Goal: Task Accomplishment & Management: Manage account settings

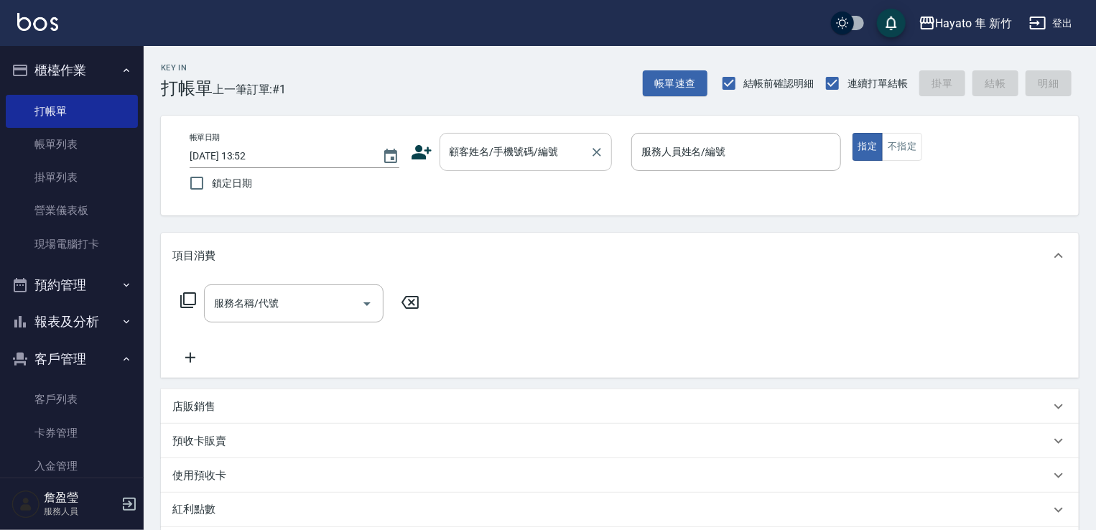
drag, startPoint x: 485, startPoint y: 155, endPoint x: 485, endPoint y: 164, distance: 9.3
click at [485, 157] on input "顧客姓名/手機號碼/編號" at bounding box center [515, 151] width 138 height 25
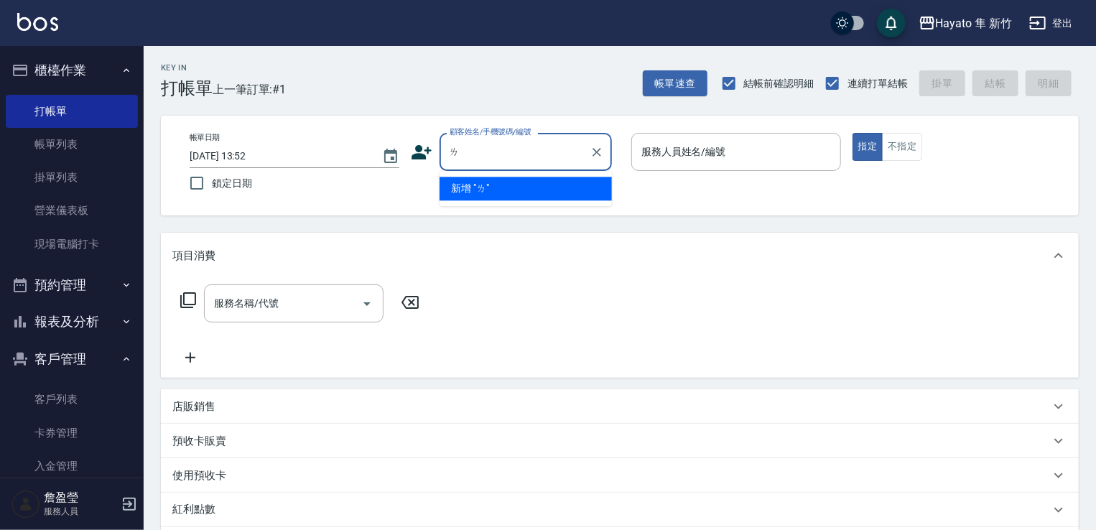
type input "ㄌㄧ"
click at [275, 443] on div "預收卡販賣" at bounding box center [611, 441] width 878 height 15
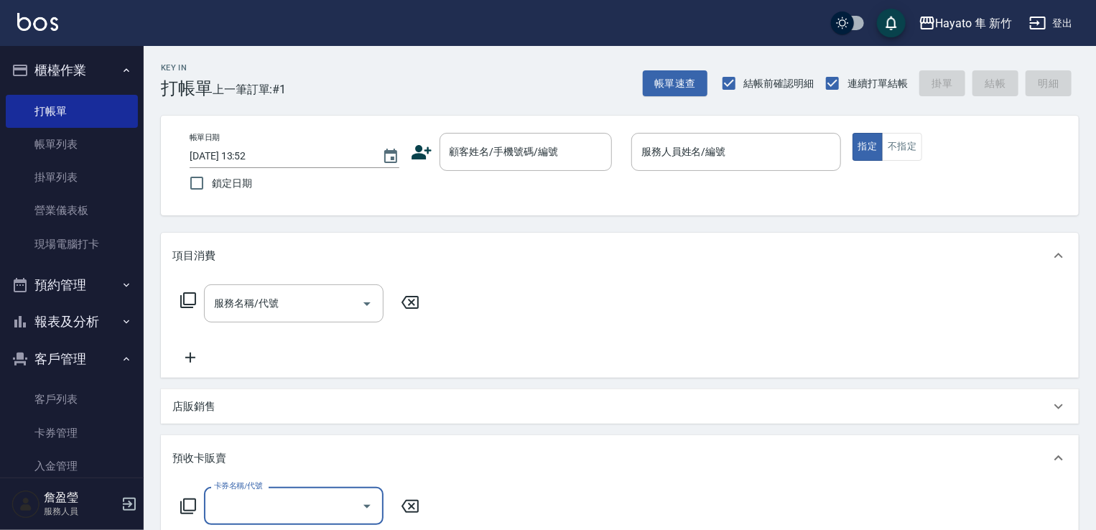
type input "ˊ"
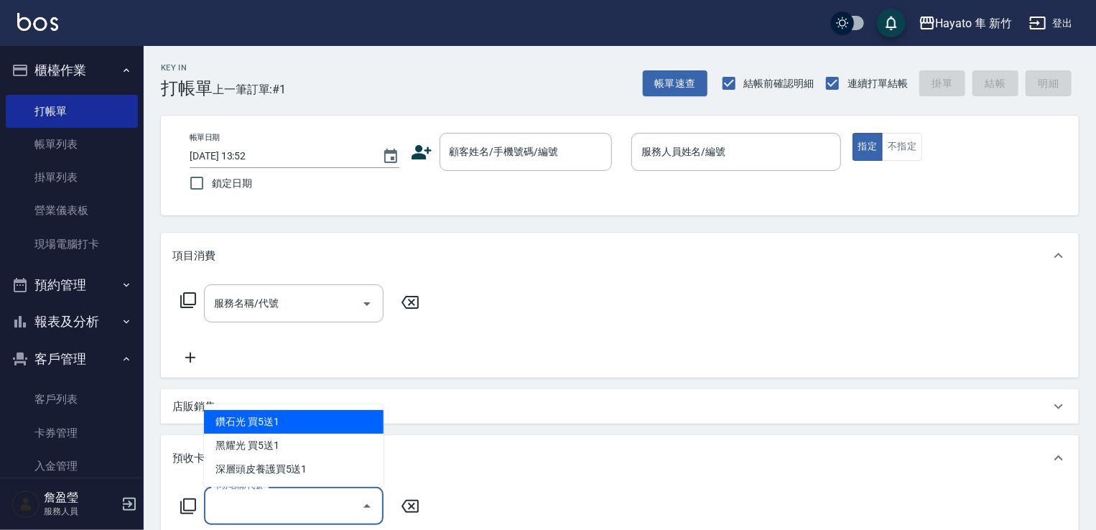
click at [589, 386] on div "項目消費 服務名稱/代號 服務名稱/代號 店販銷售 服務人員姓名/編號 服務人員姓名/編號 商品代號/名稱 商品代號/名稱 預收卡販賣 卡券名稱/代號 卡券名…" at bounding box center [620, 477] width 918 height 488
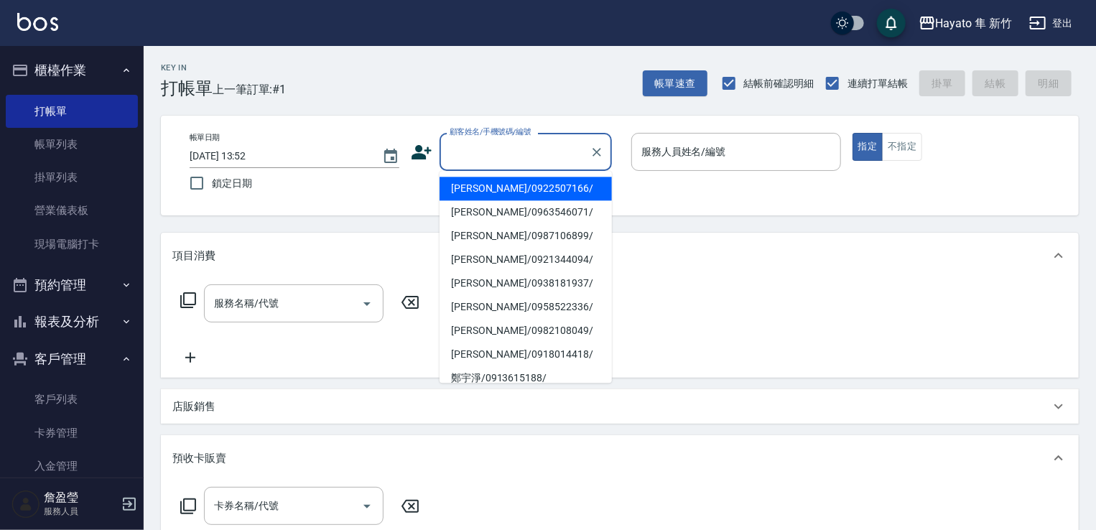
click at [458, 156] on input "顧客姓名/手機號碼/編號" at bounding box center [515, 151] width 138 height 25
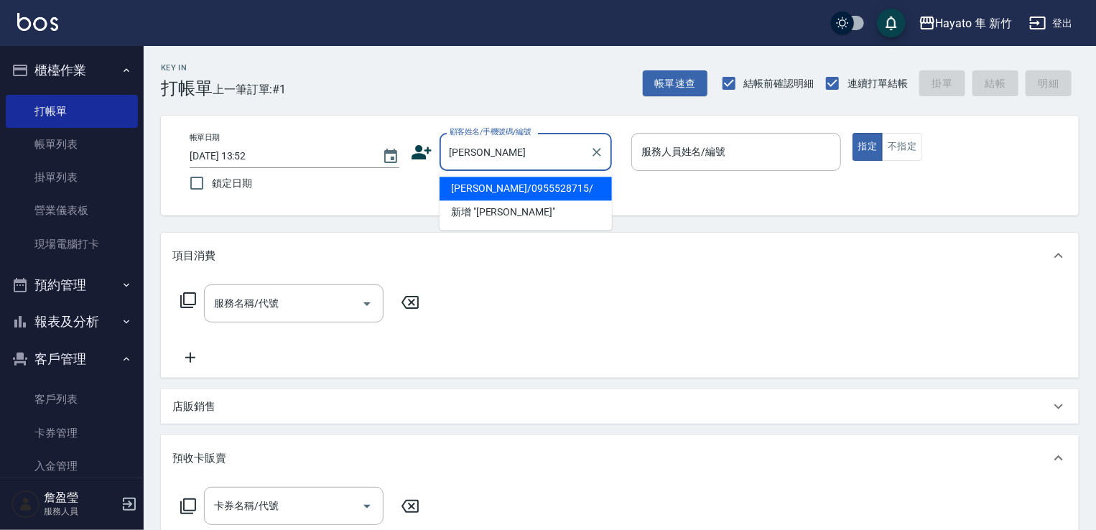
click at [534, 191] on li "[PERSON_NAME]/0955528715/" at bounding box center [526, 189] width 172 height 24
type input "[PERSON_NAME]/0955528715/"
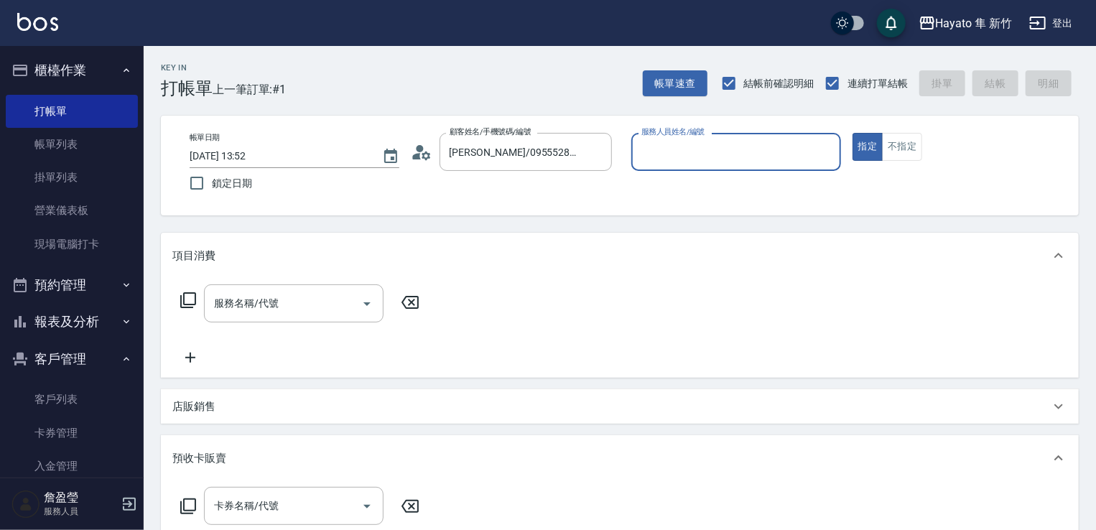
type input "En(無代號)"
click at [365, 312] on icon "Open" at bounding box center [366, 303] width 17 height 17
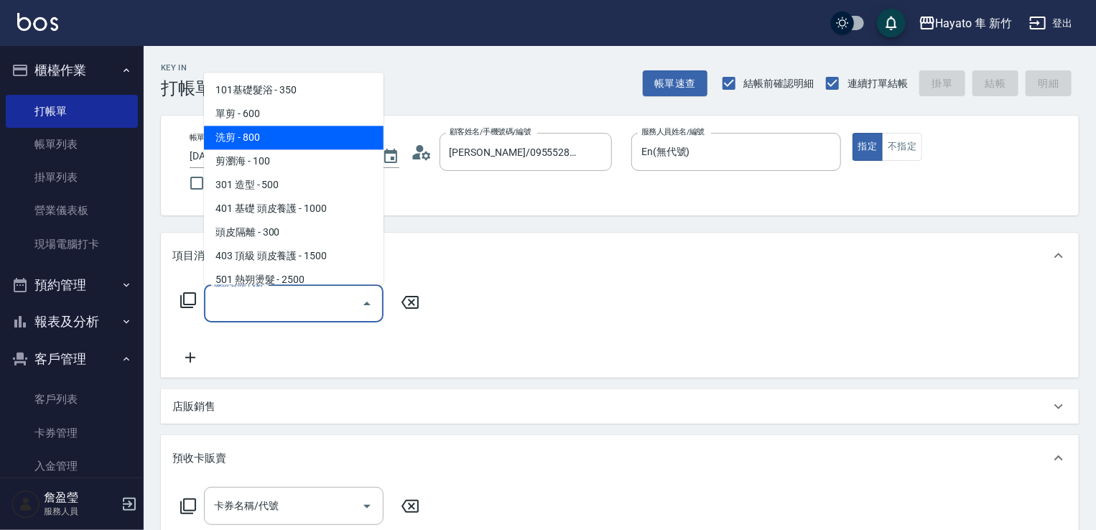
click at [289, 136] on span "洗剪 - 800" at bounding box center [294, 138] width 180 height 24
type input "洗剪(201)"
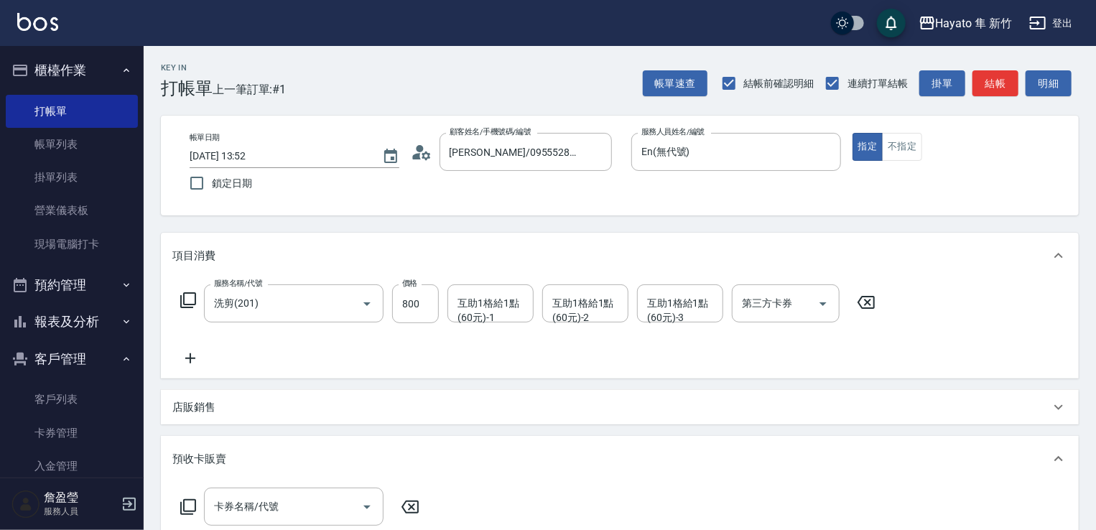
click at [199, 353] on icon at bounding box center [190, 358] width 36 height 17
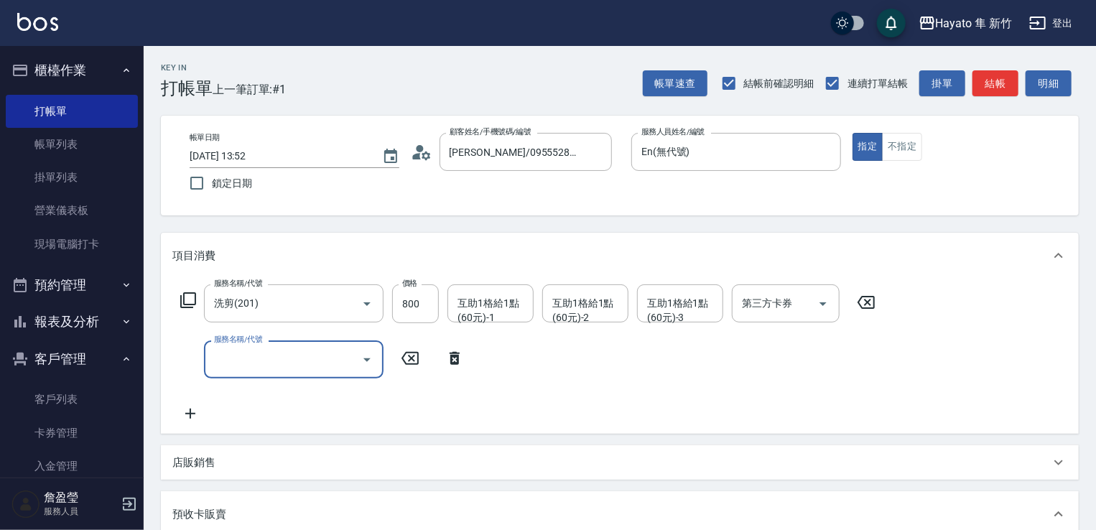
click at [366, 353] on icon "Open" at bounding box center [366, 359] width 17 height 17
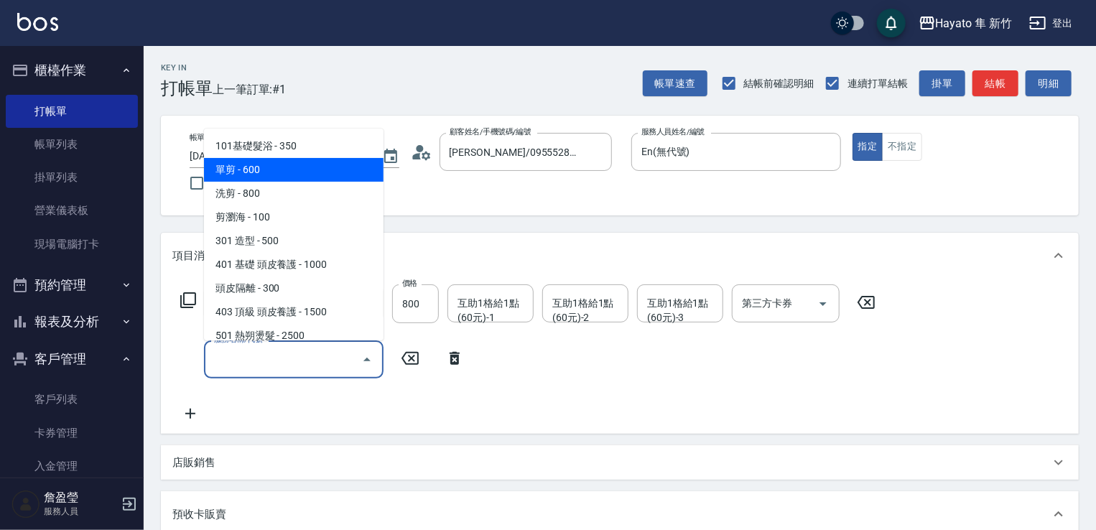
click at [347, 164] on span "單剪 - 600" at bounding box center [294, 170] width 180 height 24
type input "單剪(102)"
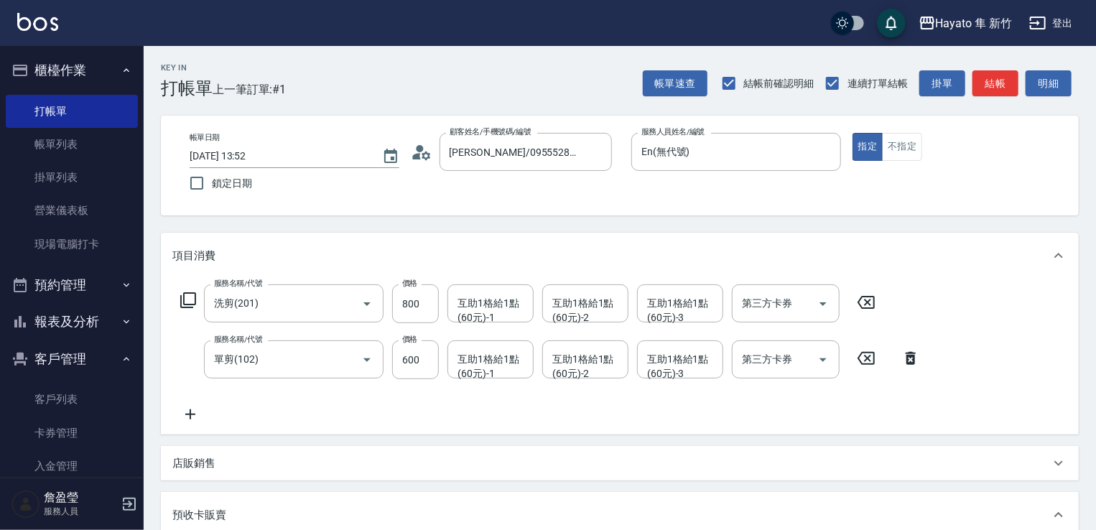
click at [193, 416] on icon at bounding box center [190, 414] width 36 height 17
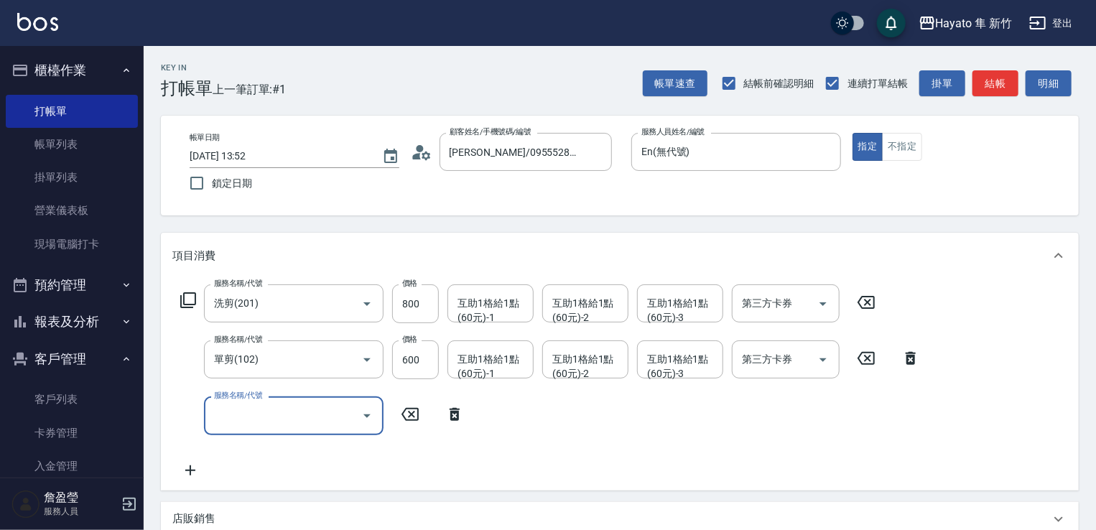
click at [371, 420] on icon "Open" at bounding box center [366, 415] width 17 height 17
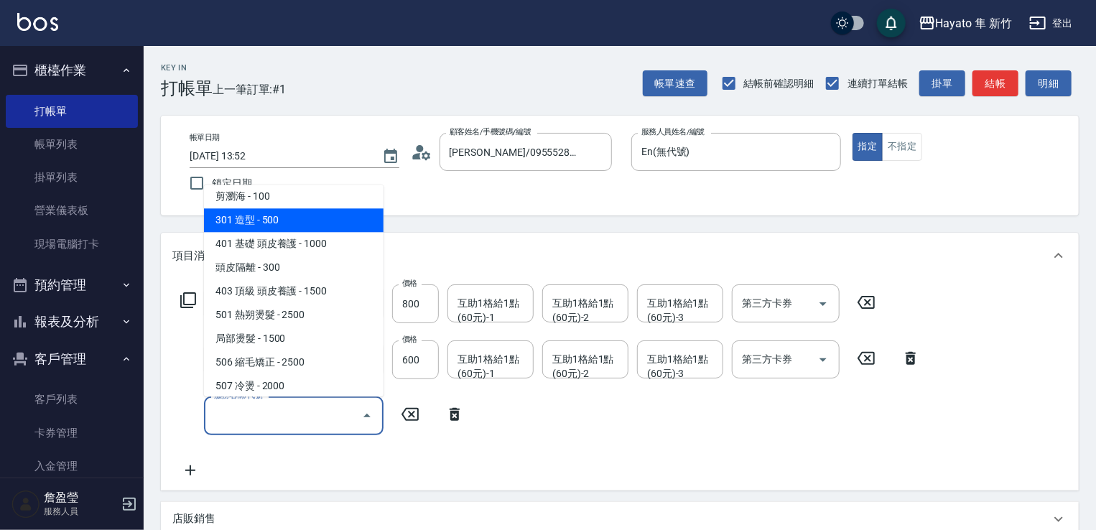
scroll to position [215, 0]
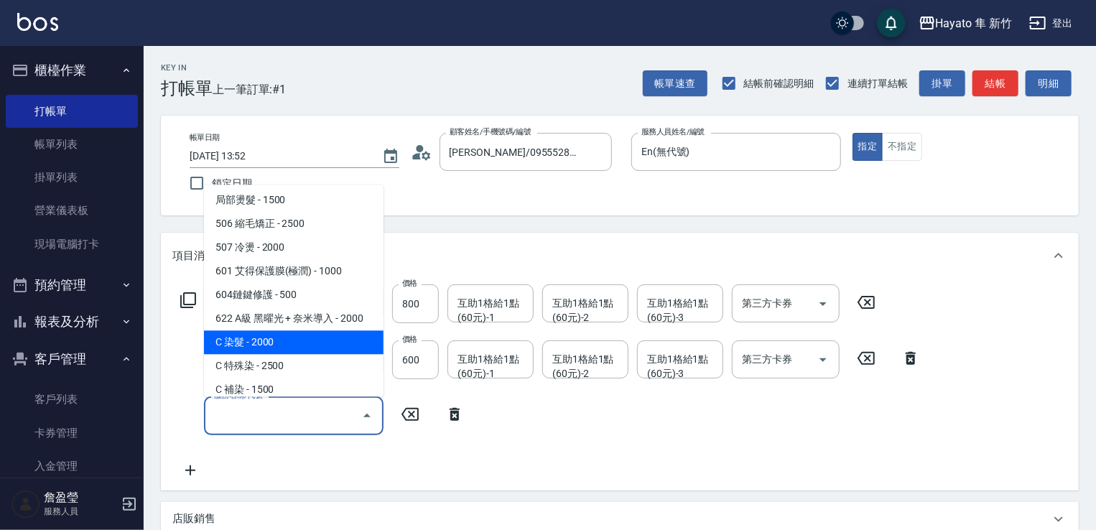
click at [317, 348] on span "C 染髮 - 2000" at bounding box center [294, 342] width 180 height 24
type input "C 染髮(701)"
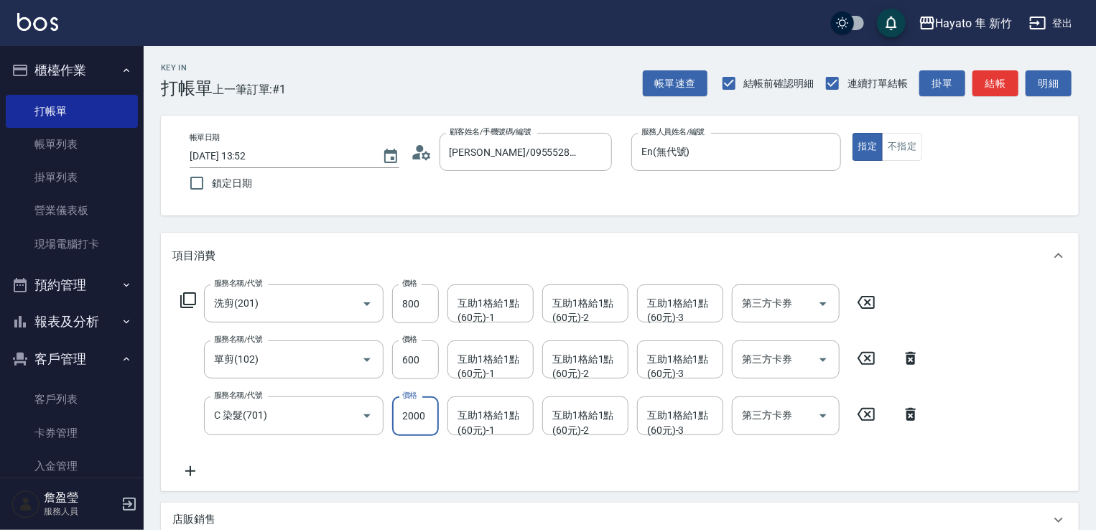
click at [407, 425] on input "2000" at bounding box center [415, 415] width 47 height 39
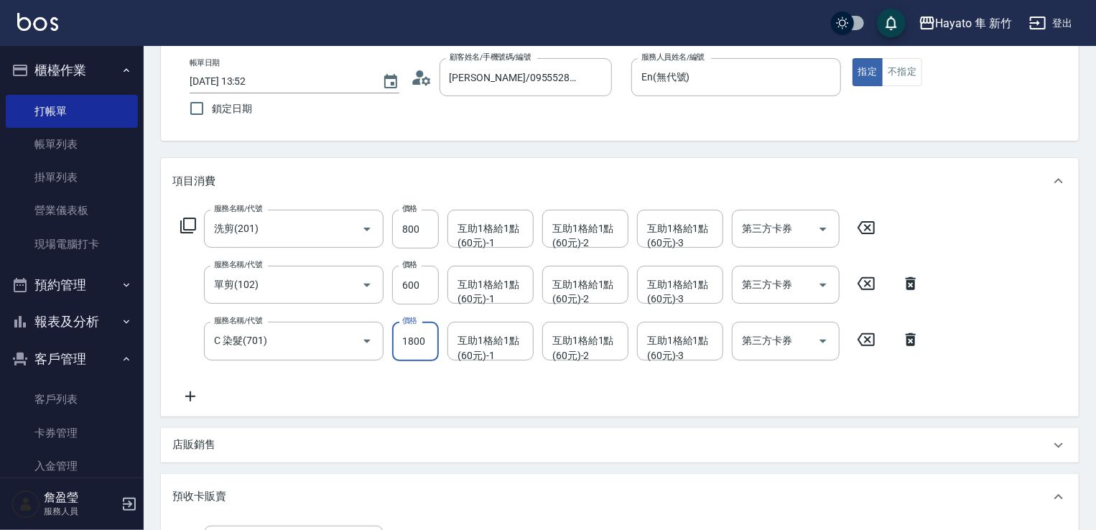
scroll to position [144, 0]
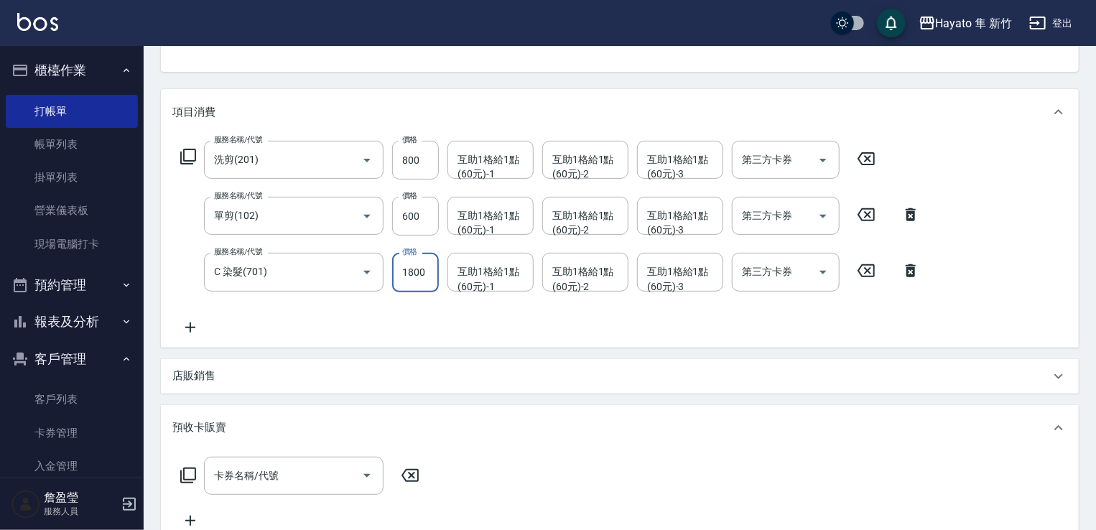
type input "1800"
click at [198, 323] on icon at bounding box center [190, 327] width 36 height 17
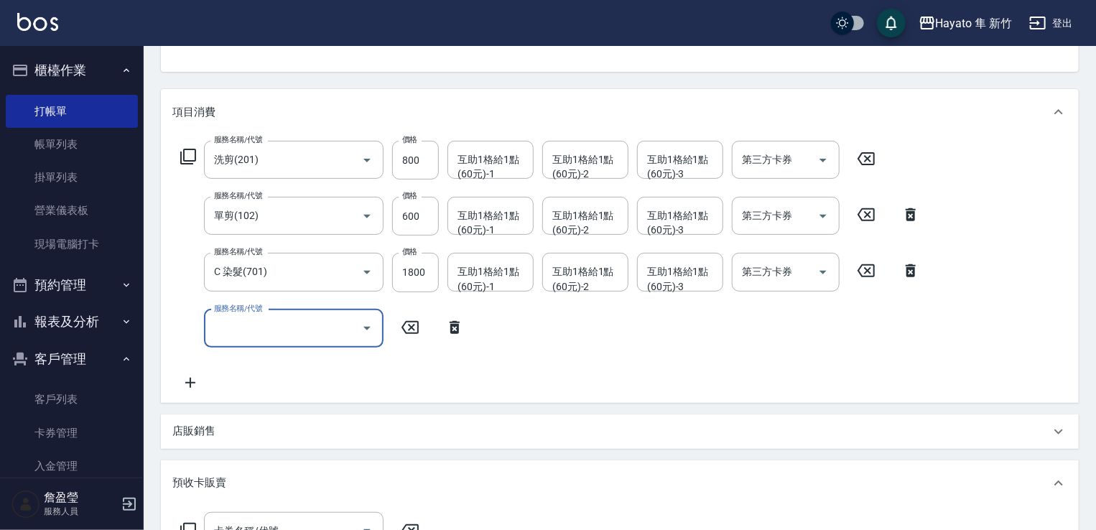
click at [271, 337] on input "服務名稱/代號" at bounding box center [282, 328] width 145 height 25
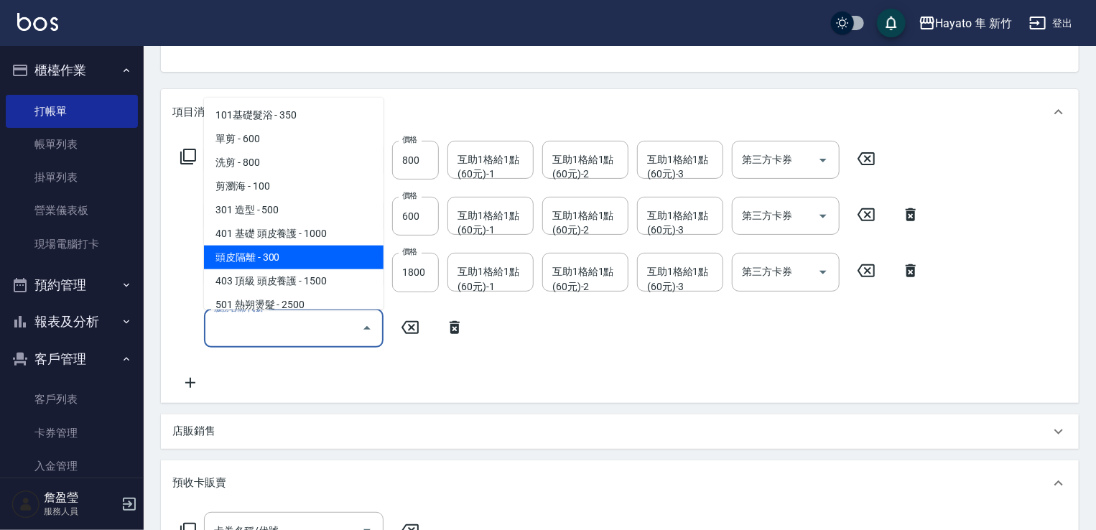
drag, startPoint x: 307, startPoint y: 263, endPoint x: 429, endPoint y: 381, distance: 170.2
click at [312, 263] on span "頭皮隔離 - 300" at bounding box center [294, 258] width 180 height 24
type input "頭皮隔離(402)"
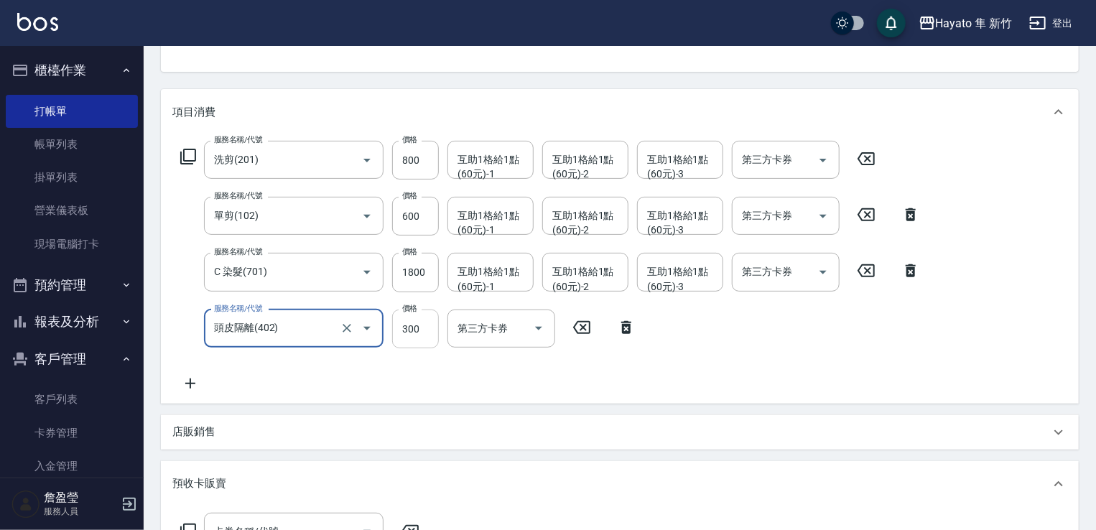
click at [427, 330] on input "300" at bounding box center [415, 329] width 47 height 39
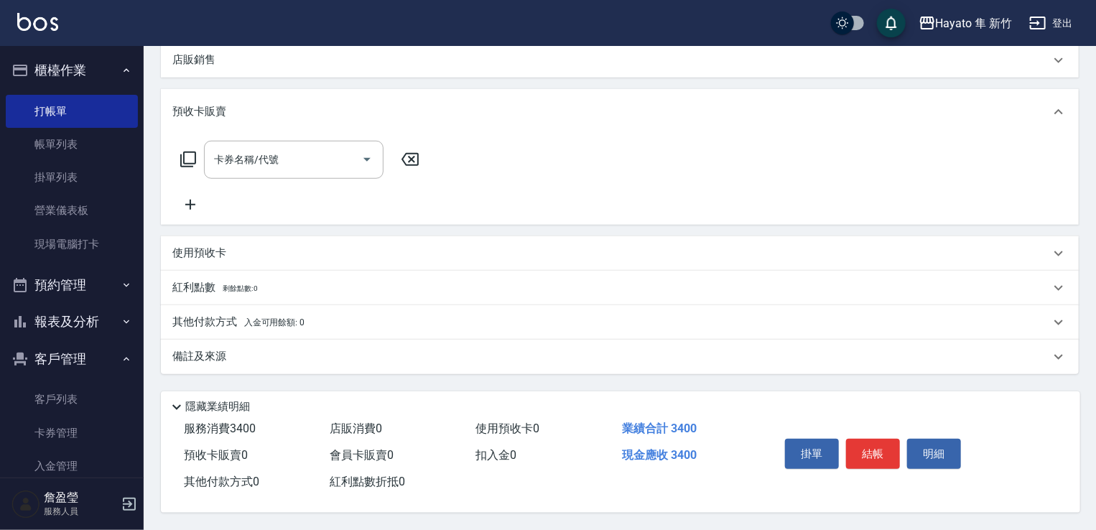
scroll to position [520, 0]
type input "200"
click at [339, 354] on div "備註及來源" at bounding box center [611, 356] width 878 height 15
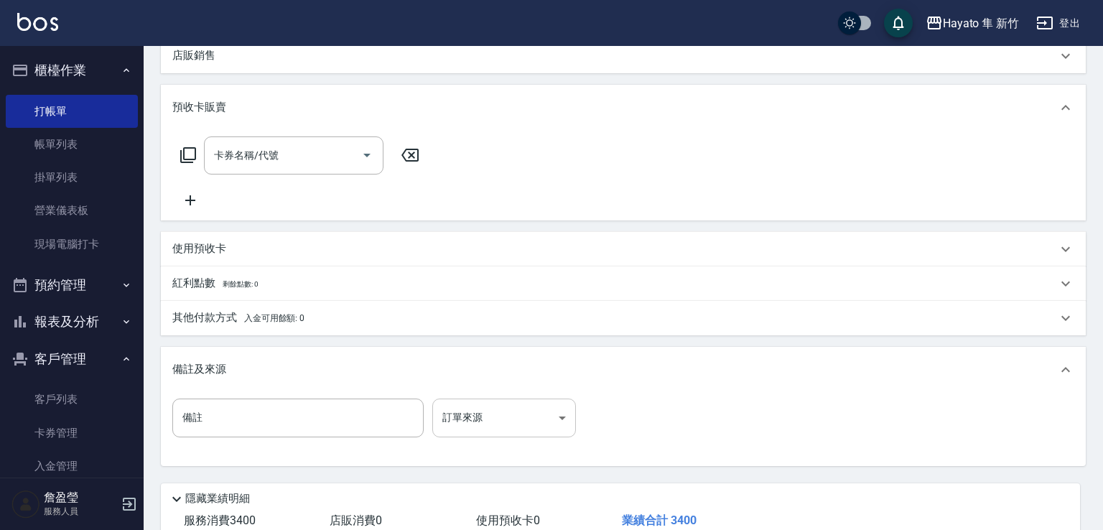
click at [506, 439] on body "Hayato 隼 新竹 登出 櫃檯作業 打帳單 帳單列表 掛單列表 營業儀表板 現場電腦打卡 預約管理 預約管理 報表及分析 報表目錄 店家日報表 互助日報表…" at bounding box center [551, 51] width 1103 height 1142
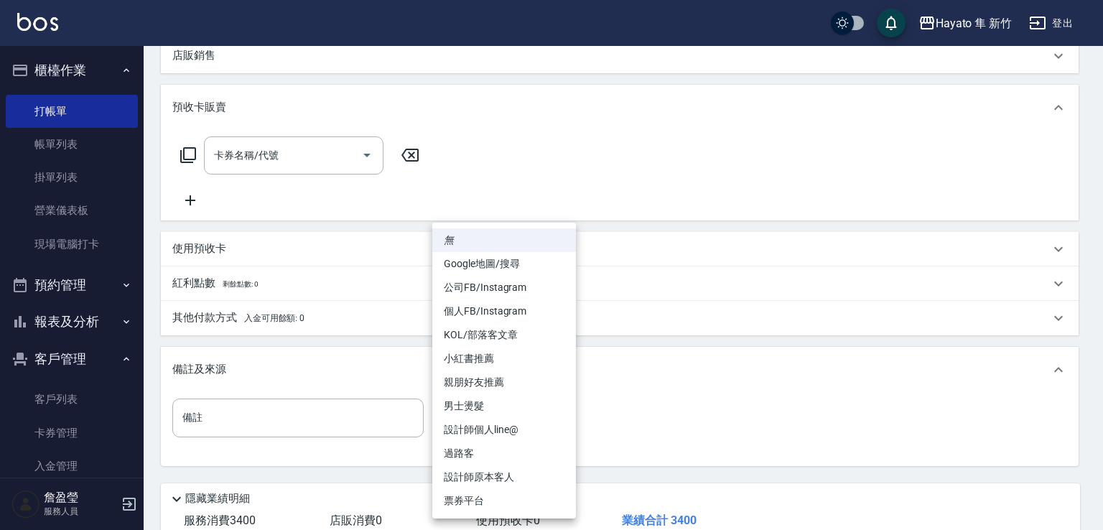
click at [514, 468] on li "設計師原本客人" at bounding box center [504, 477] width 144 height 24
type input "設計師原本客人"
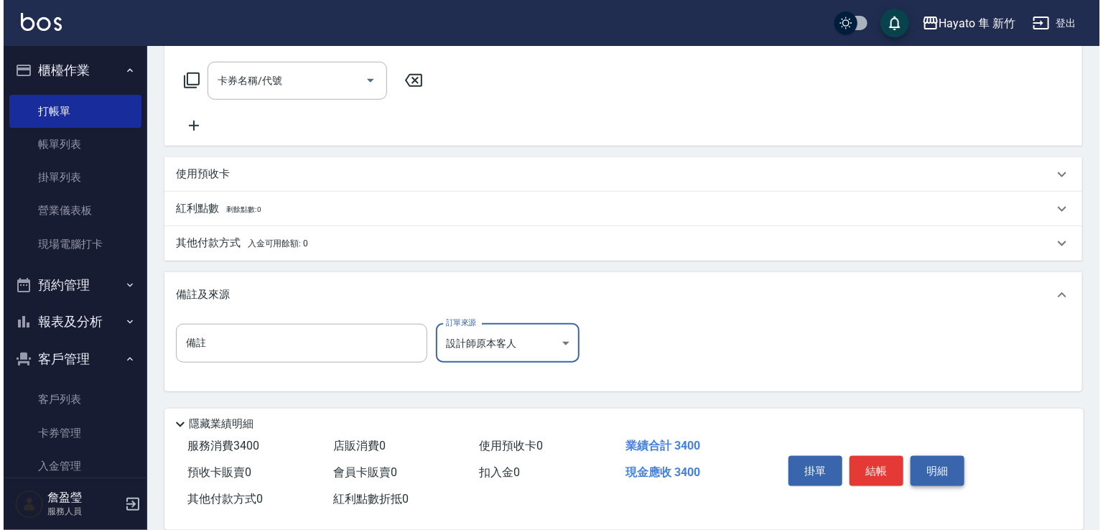
scroll to position [617, 0]
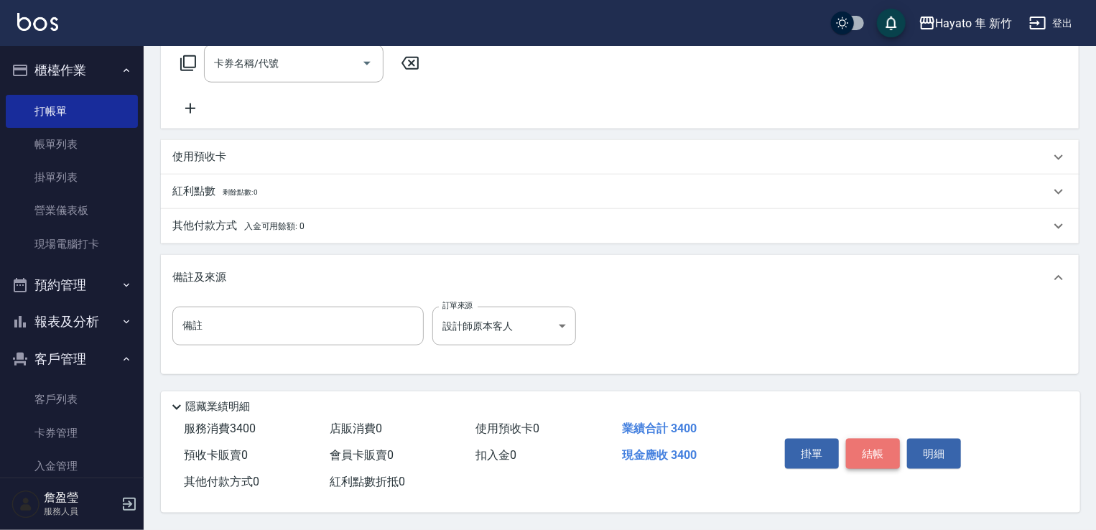
click at [885, 452] on button "結帳" at bounding box center [873, 454] width 54 height 30
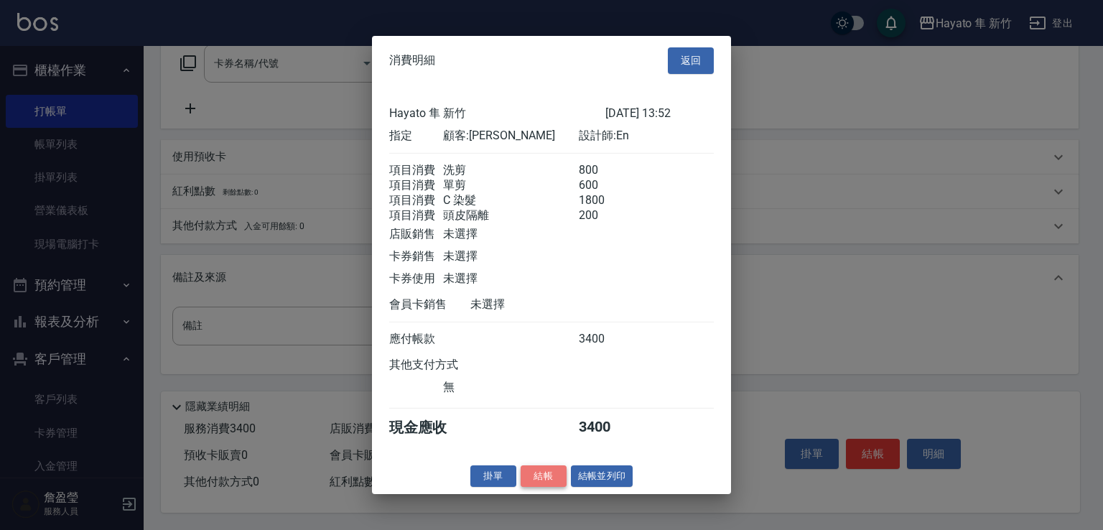
click at [544, 483] on button "結帳" at bounding box center [544, 476] width 46 height 22
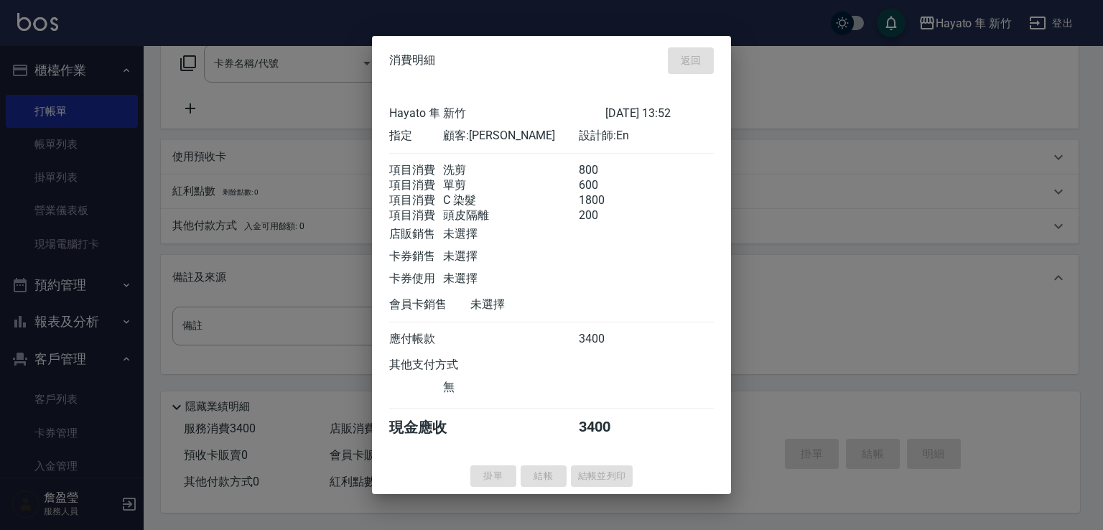
type input "[DATE] 15:11"
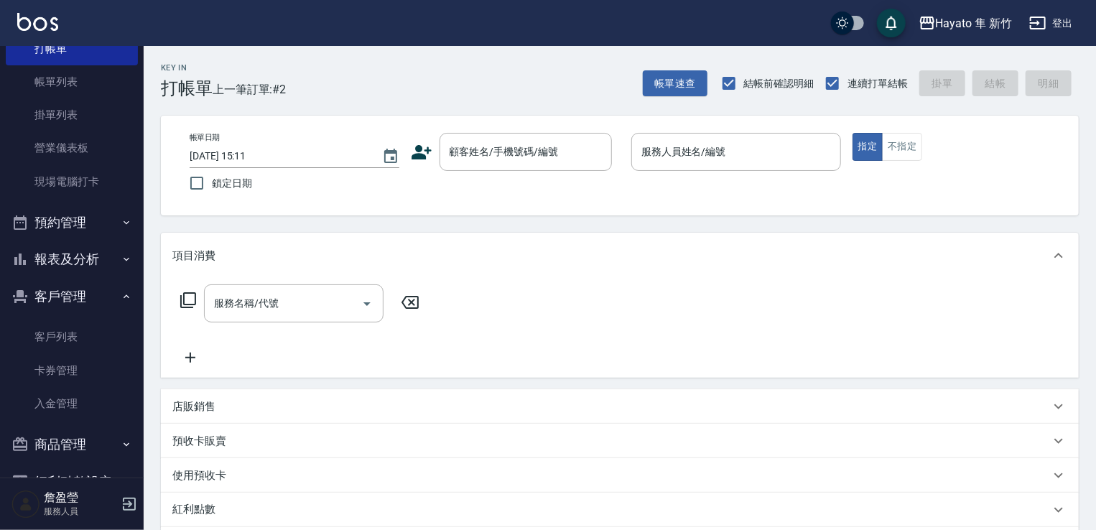
scroll to position [102, 0]
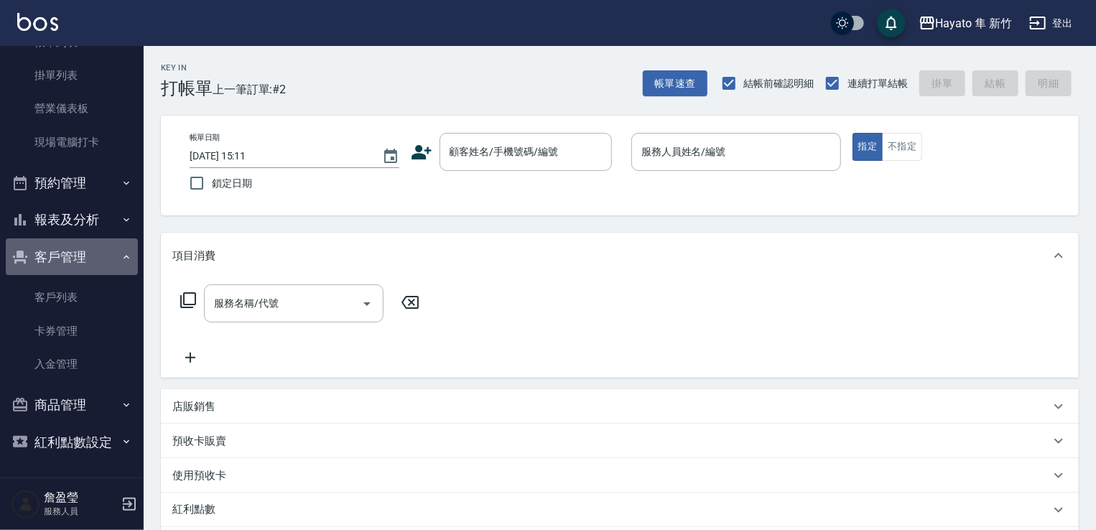
click at [121, 252] on icon "button" at bounding box center [126, 256] width 11 height 11
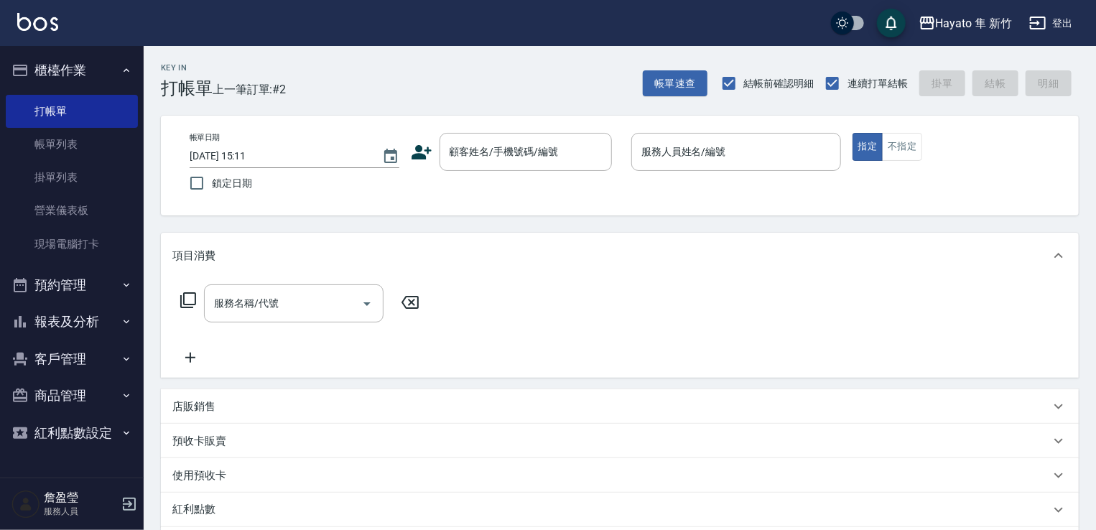
scroll to position [0, 0]
click at [120, 409] on button "商品管理" at bounding box center [72, 395] width 132 height 37
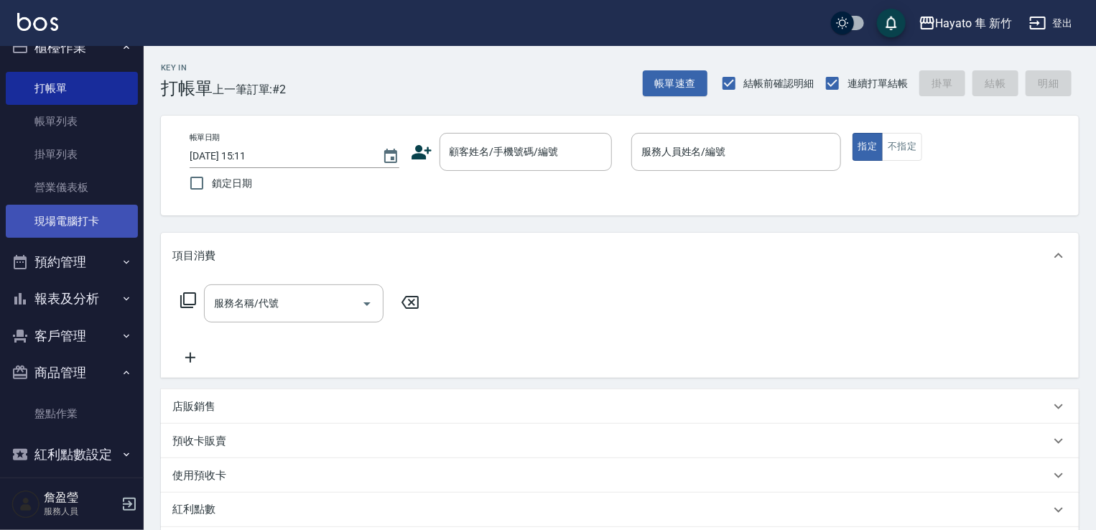
scroll to position [35, 0]
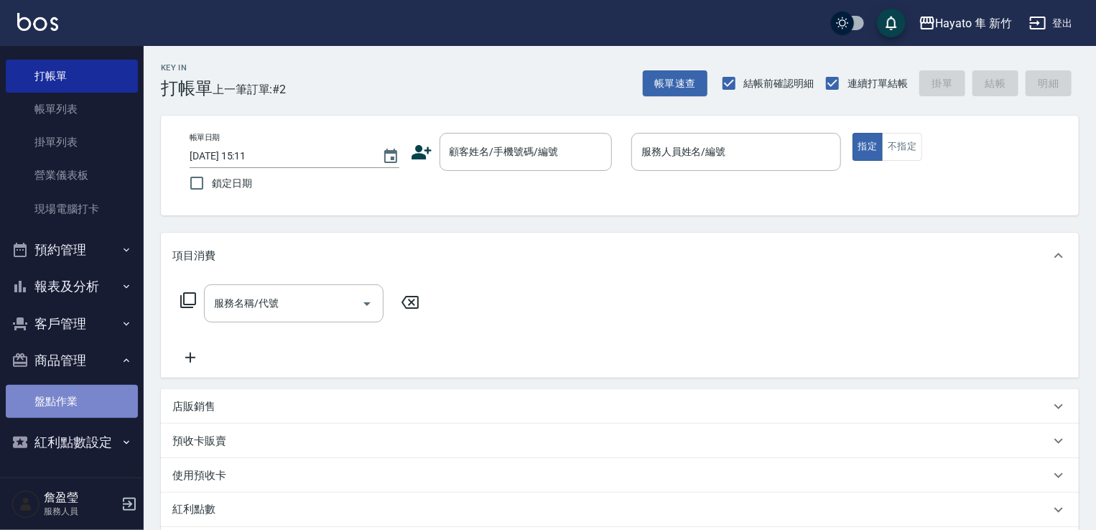
click at [97, 416] on link "盤點作業" at bounding box center [72, 401] width 132 height 33
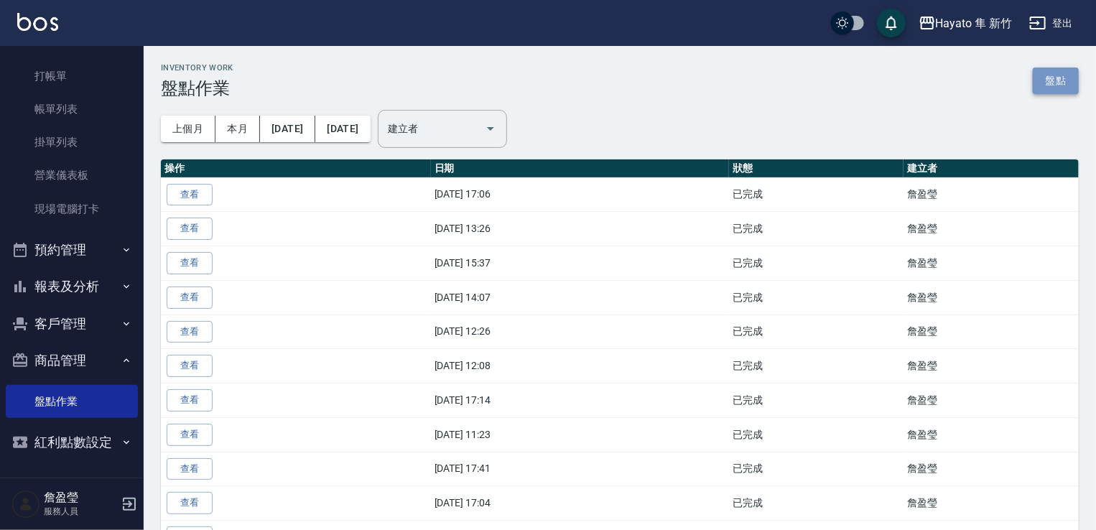
click at [1063, 81] on link "盤點" at bounding box center [1056, 81] width 46 height 27
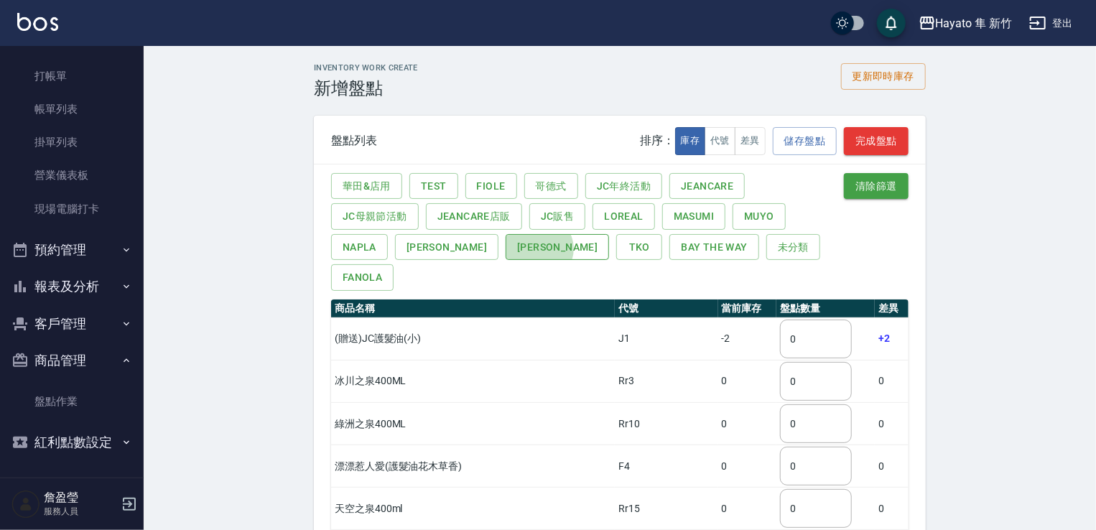
click at [506, 248] on button "[PERSON_NAME]" at bounding box center [557, 247] width 103 height 27
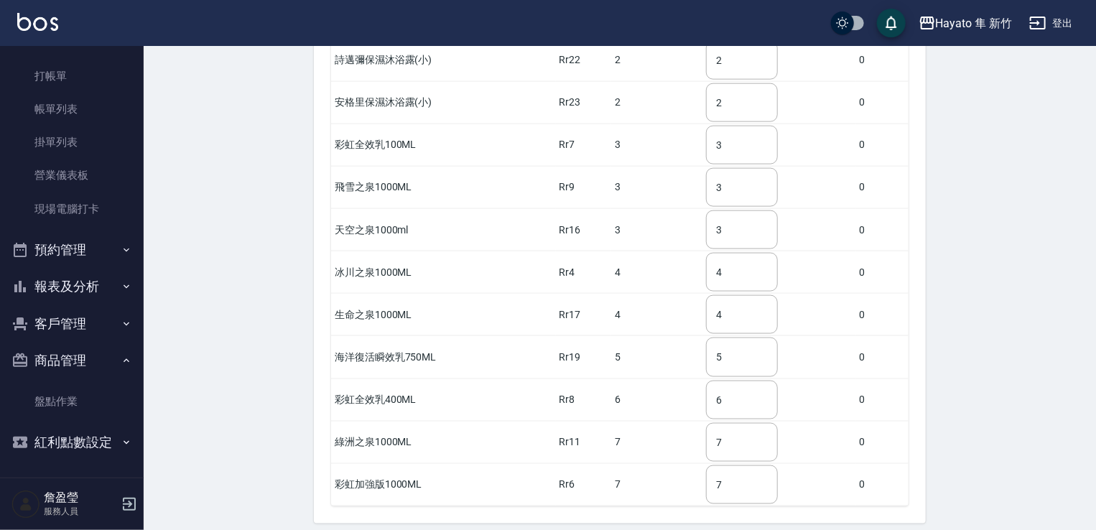
scroll to position [892, 0]
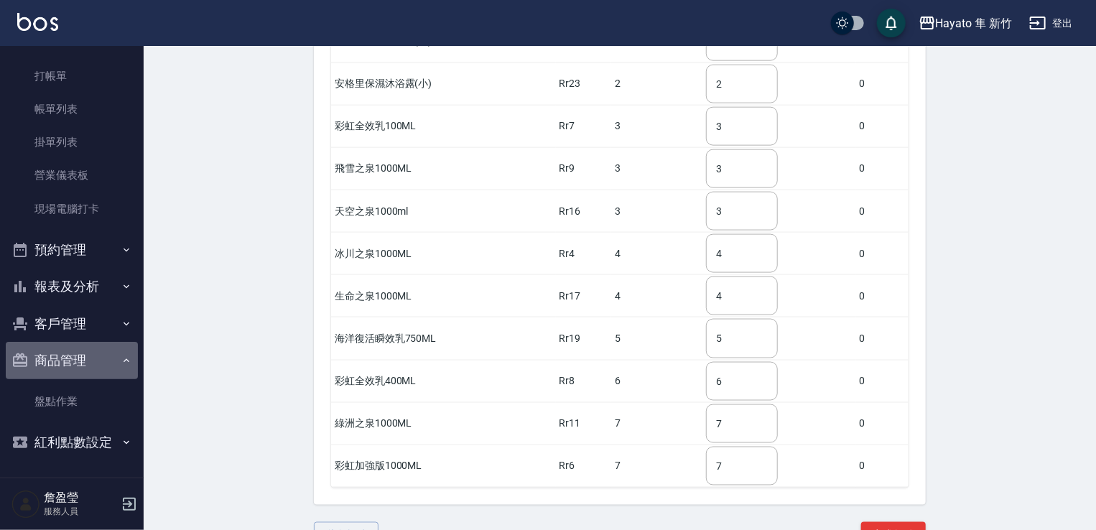
click at [121, 360] on icon "button" at bounding box center [126, 360] width 11 height 11
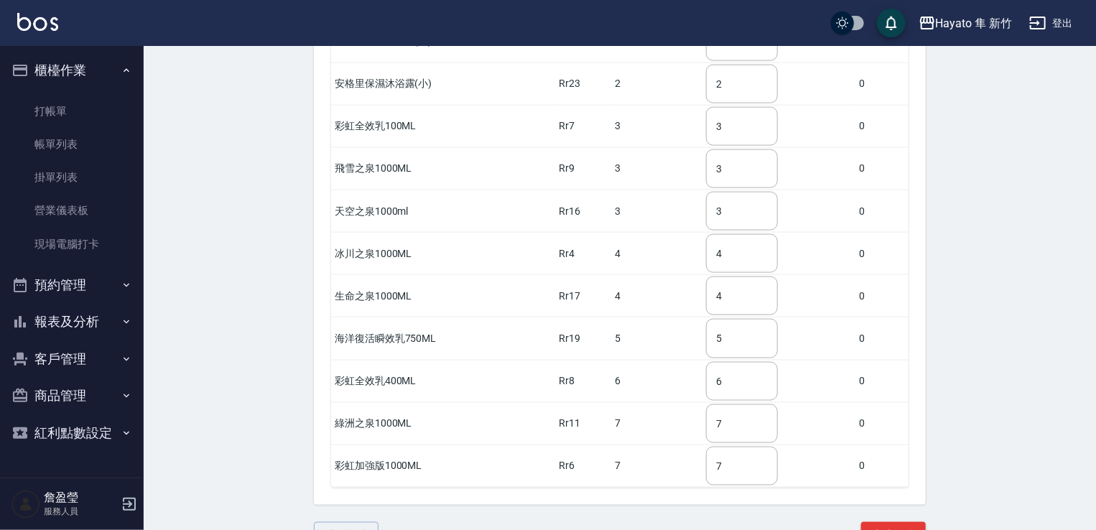
click at [115, 439] on button "紅利點數設定" at bounding box center [72, 432] width 132 height 37
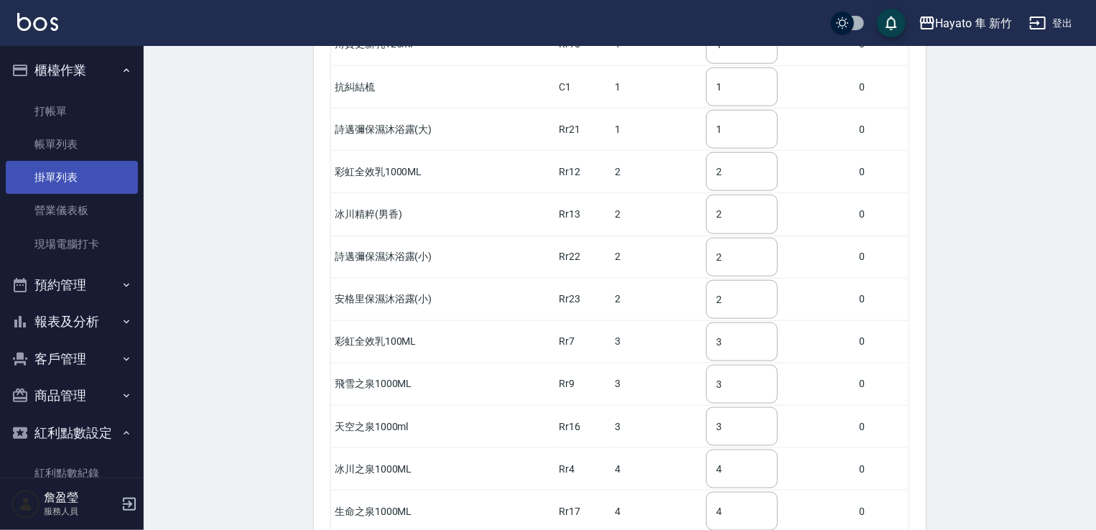
scroll to position [461, 0]
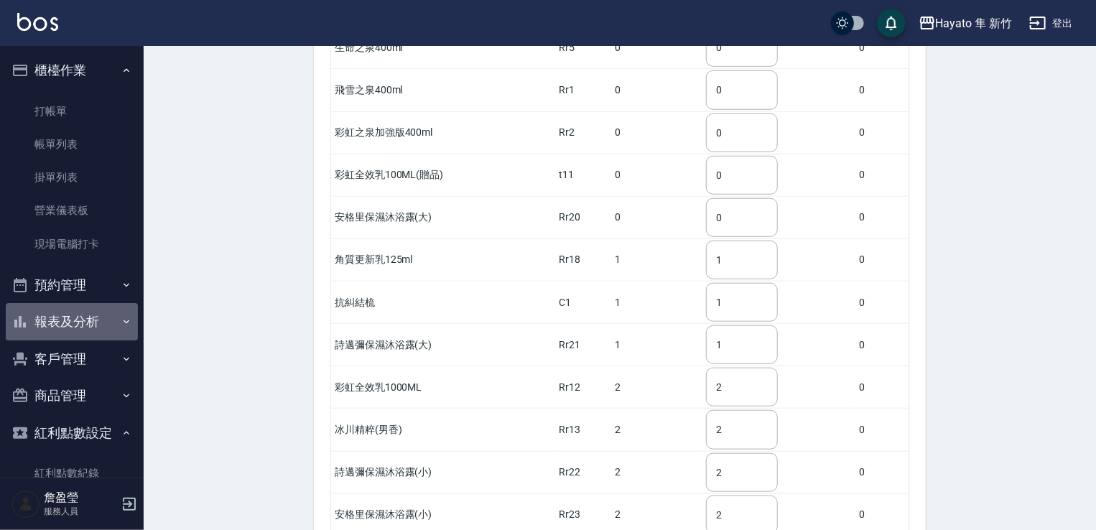
click at [109, 331] on button "報表及分析" at bounding box center [72, 321] width 132 height 37
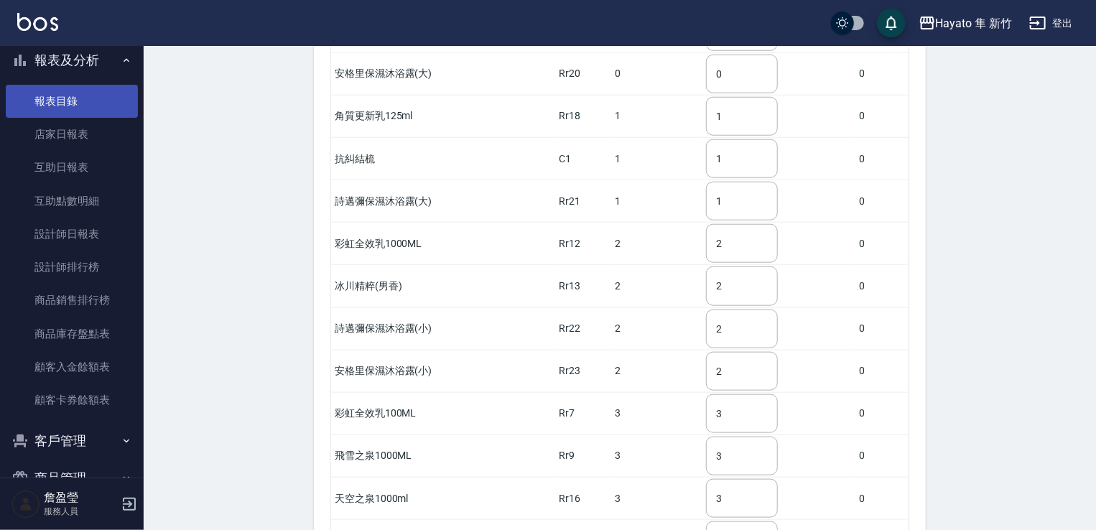
scroll to position [379, 0]
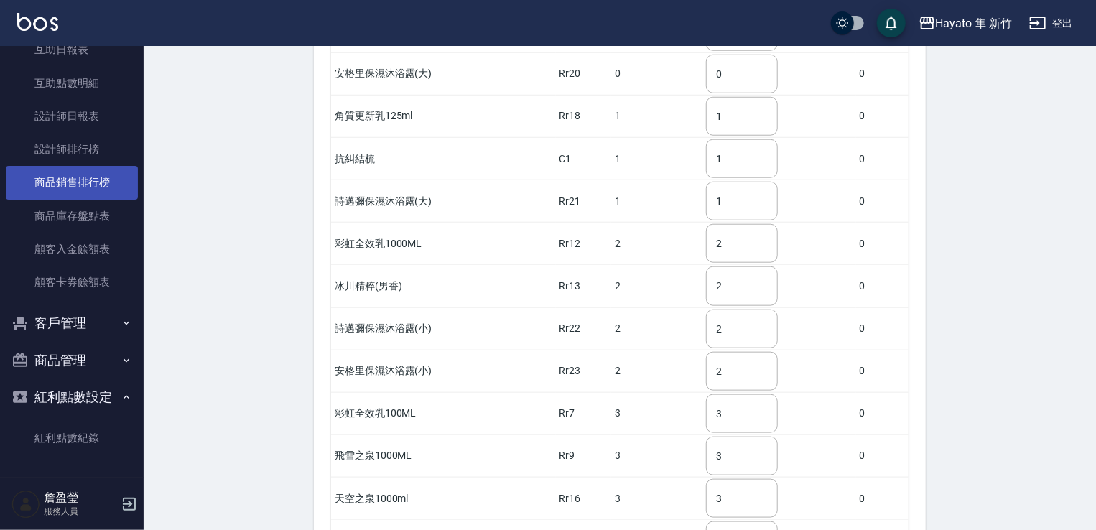
click at [100, 190] on link "商品銷售排行榜" at bounding box center [72, 182] width 132 height 33
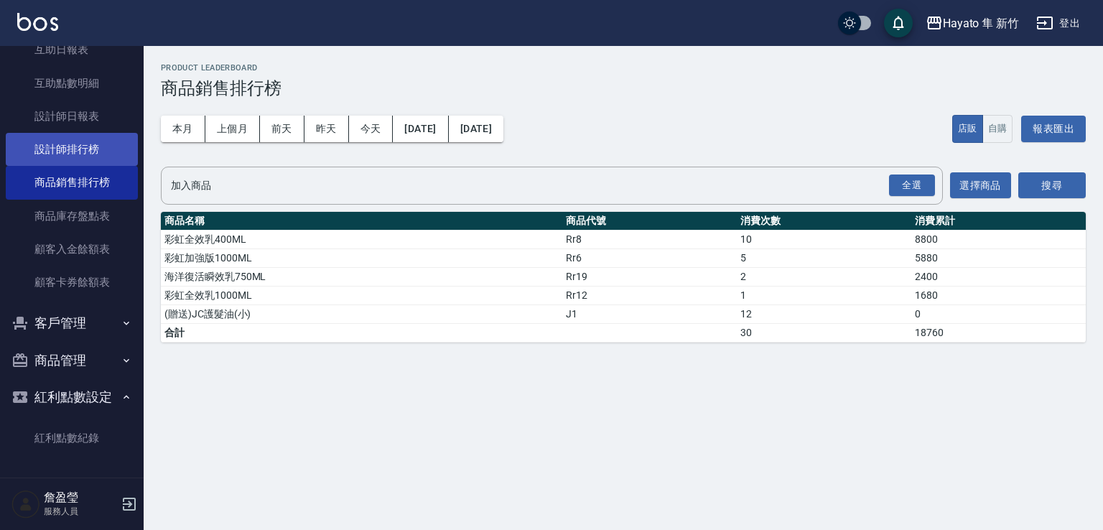
click at [101, 152] on link "設計師排行榜" at bounding box center [72, 149] width 132 height 33
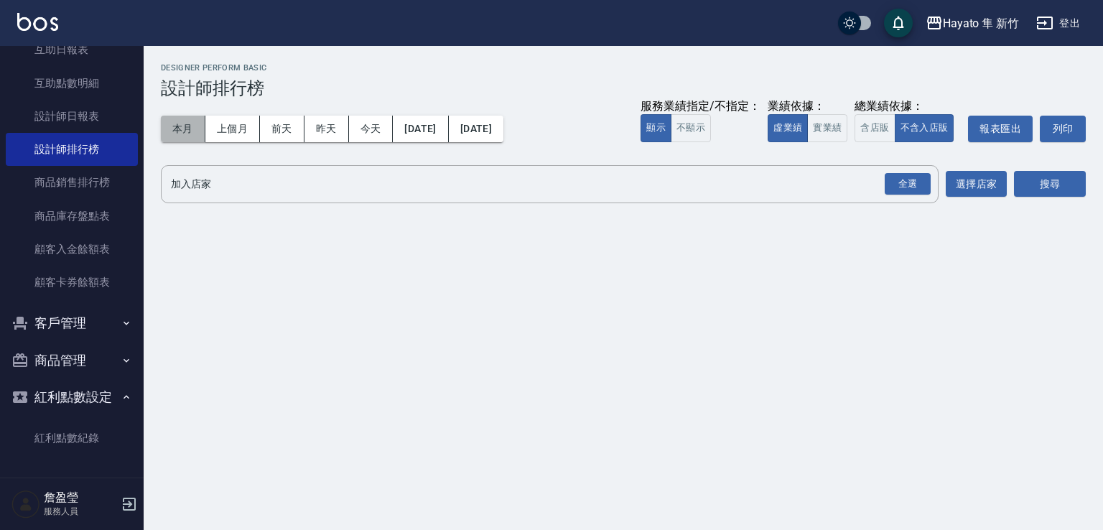
click at [182, 123] on button "本月" at bounding box center [183, 129] width 45 height 27
click at [899, 177] on div "全選" at bounding box center [908, 184] width 46 height 22
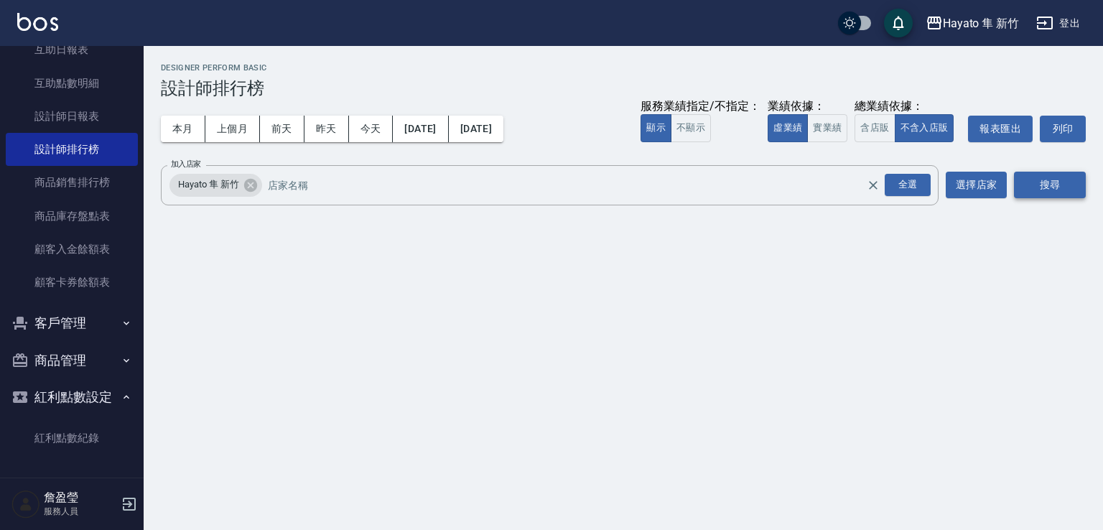
click at [1037, 180] on button "搜尋" at bounding box center [1050, 185] width 72 height 27
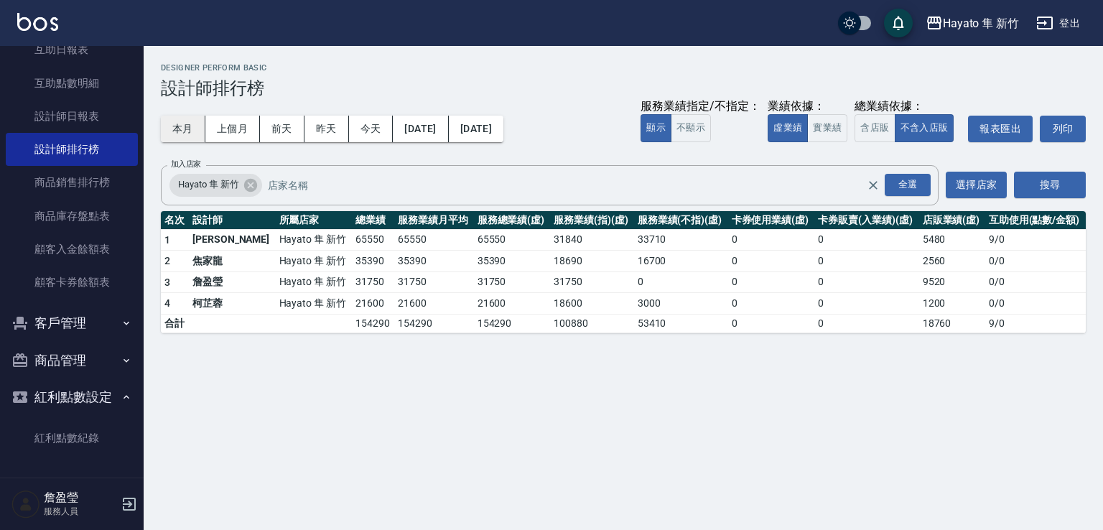
click at [182, 137] on button "本月" at bounding box center [183, 129] width 45 height 27
click at [910, 192] on div "全選" at bounding box center [908, 185] width 46 height 22
click at [1080, 198] on div "搜尋" at bounding box center [1050, 185] width 72 height 40
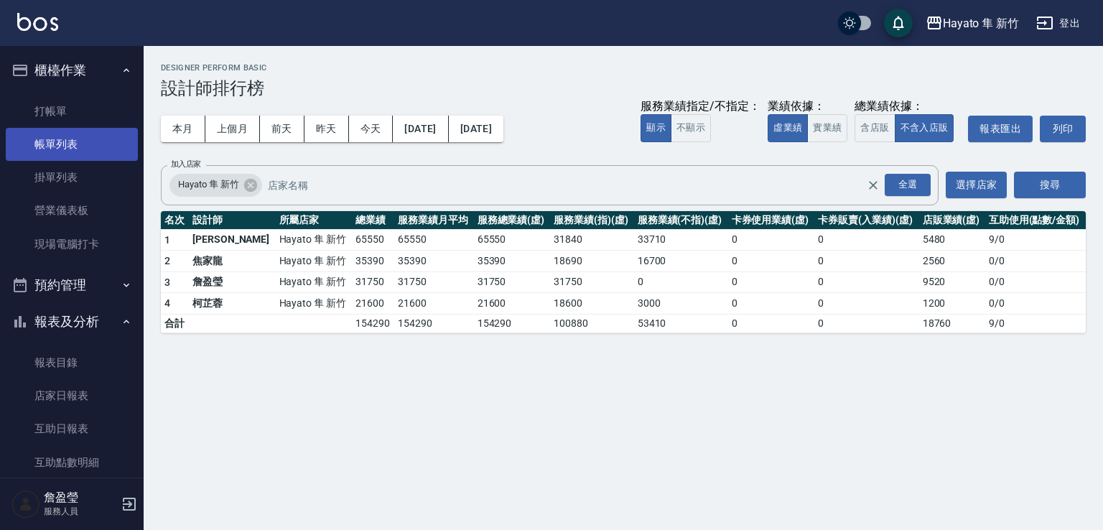
click at [82, 142] on link "帳單列表" at bounding box center [72, 144] width 132 height 33
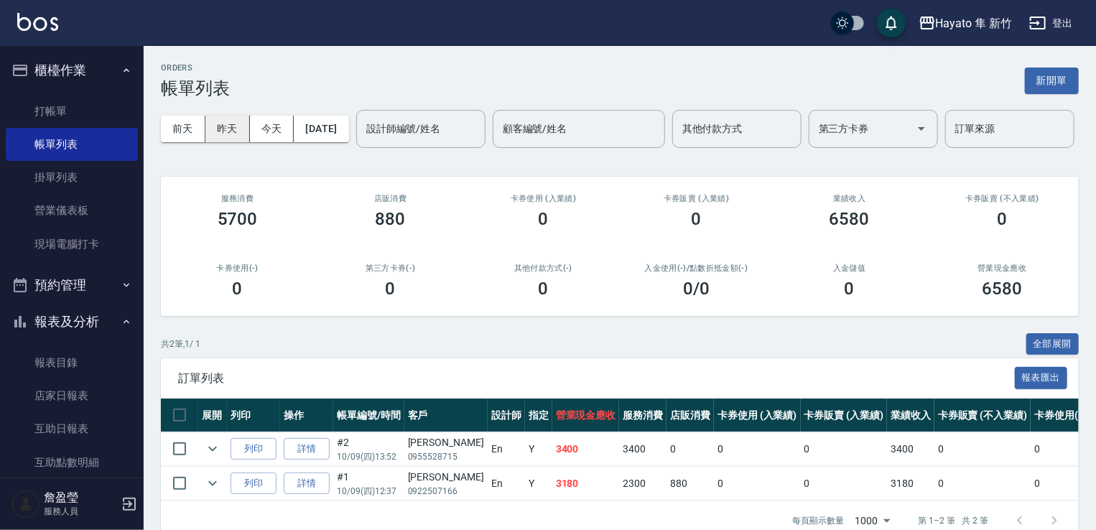
click at [215, 118] on button "昨天" at bounding box center [227, 129] width 45 height 27
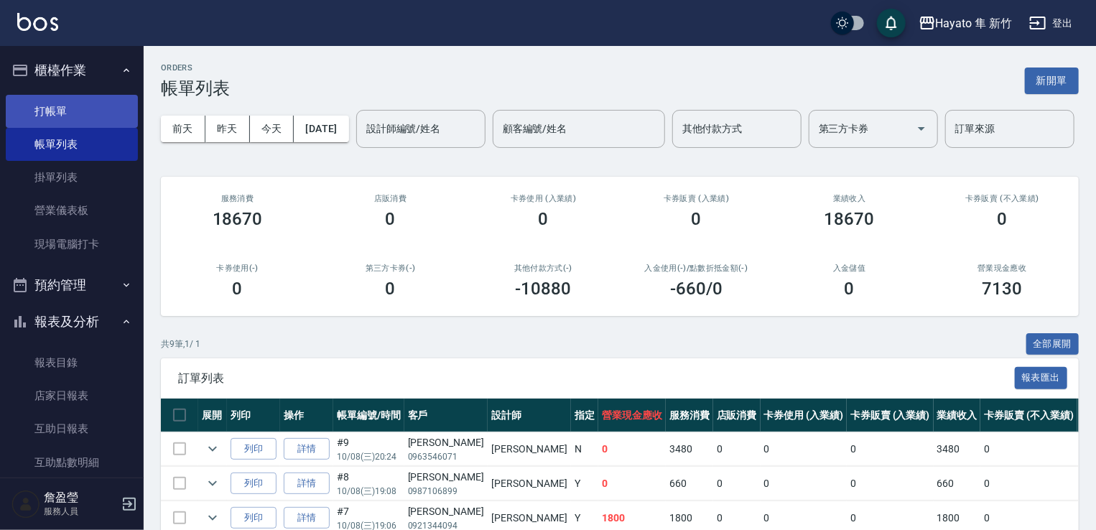
click at [64, 106] on link "打帳單" at bounding box center [72, 111] width 132 height 33
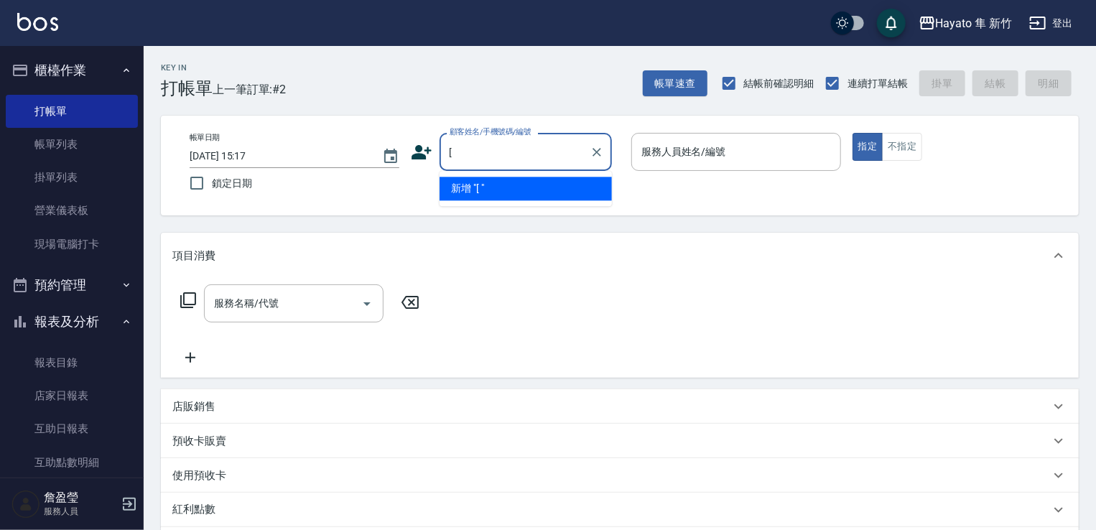
type input "["
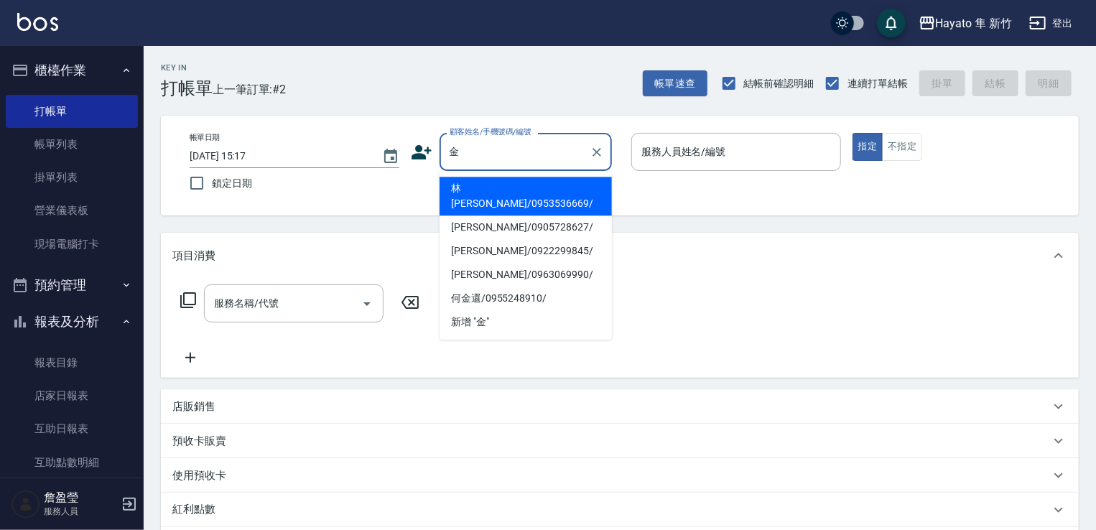
click at [529, 215] on li "[PERSON_NAME]/0905728627/" at bounding box center [526, 227] width 172 height 24
type input "[PERSON_NAME]/0905728627/"
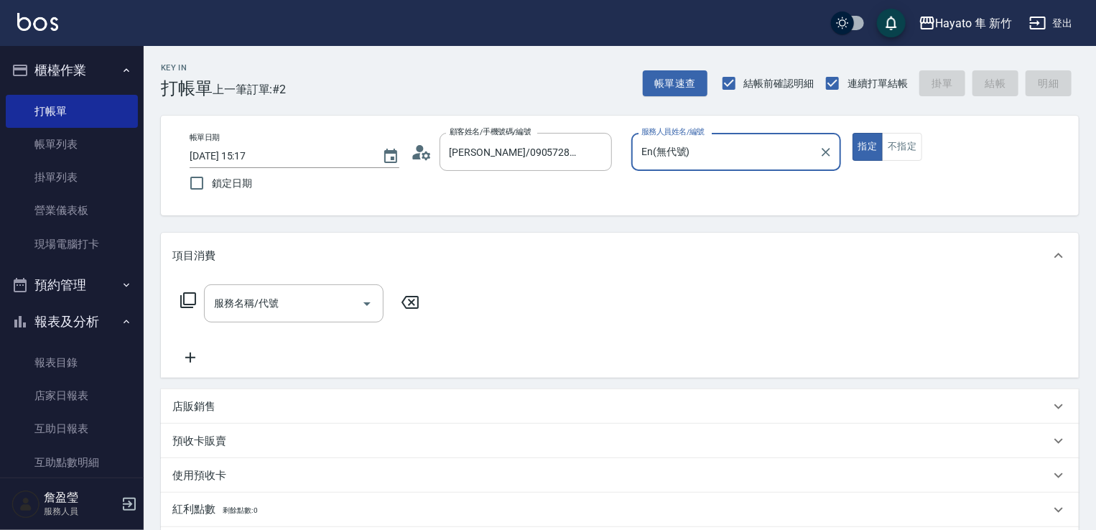
type input "En(無代號)"
click at [215, 409] on div "店販銷售" at bounding box center [611, 406] width 878 height 15
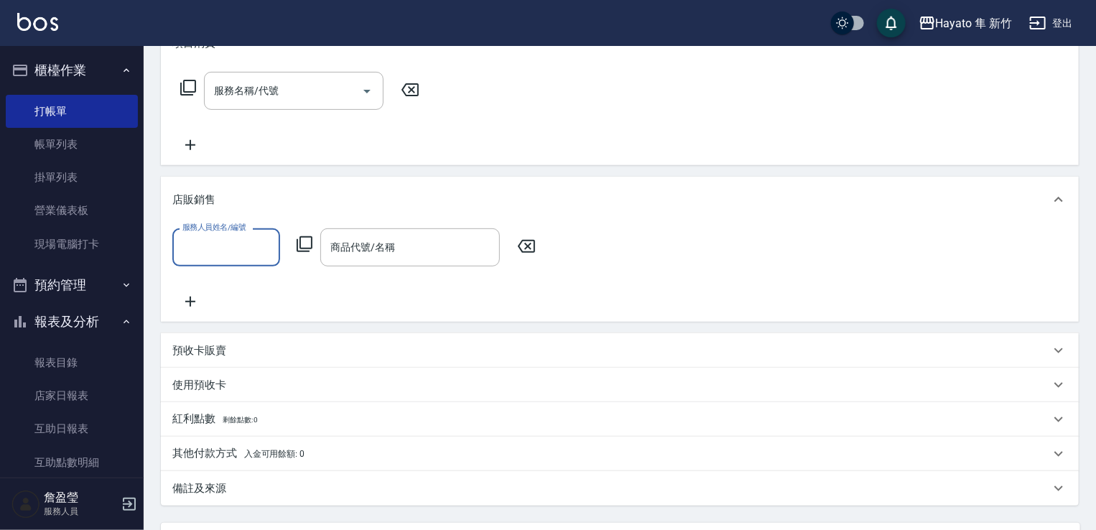
scroll to position [215, 0]
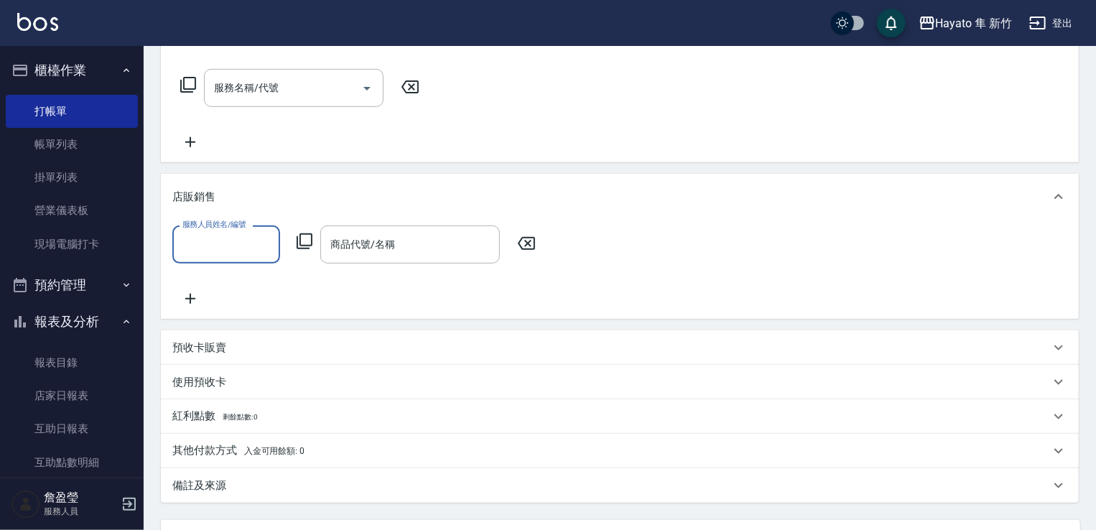
click at [193, 243] on input "服務人員姓名/編號" at bounding box center [226, 244] width 95 height 25
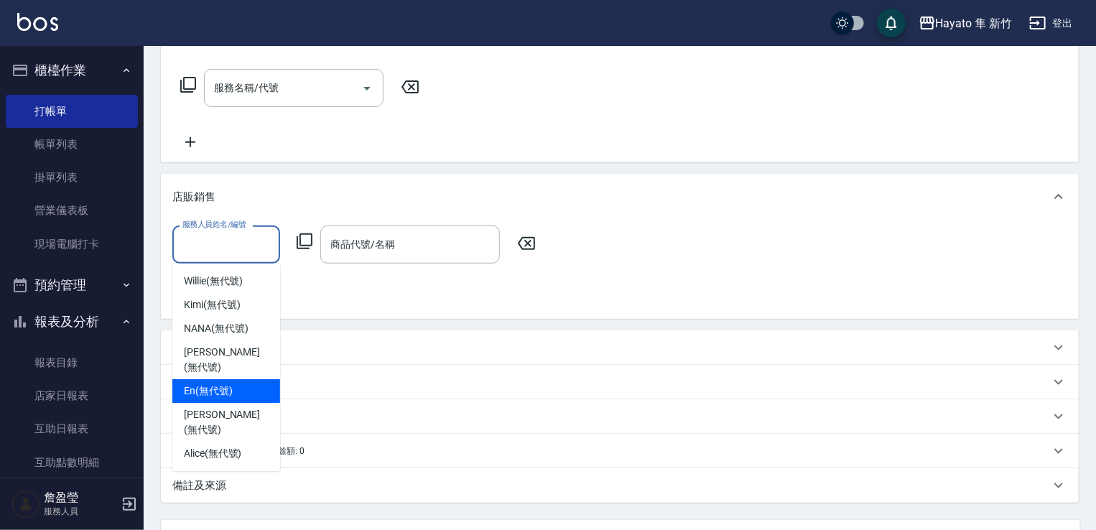
click at [234, 386] on div "En (無代號)" at bounding box center [226, 391] width 108 height 24
type input "En(無代號)"
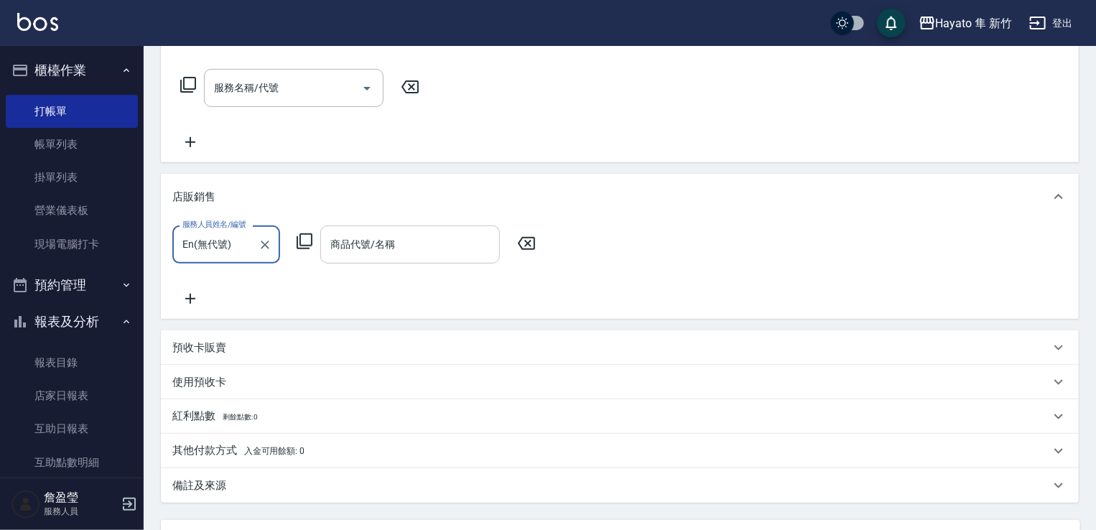
click at [373, 247] on input "商品代號/名稱" at bounding box center [410, 244] width 167 height 25
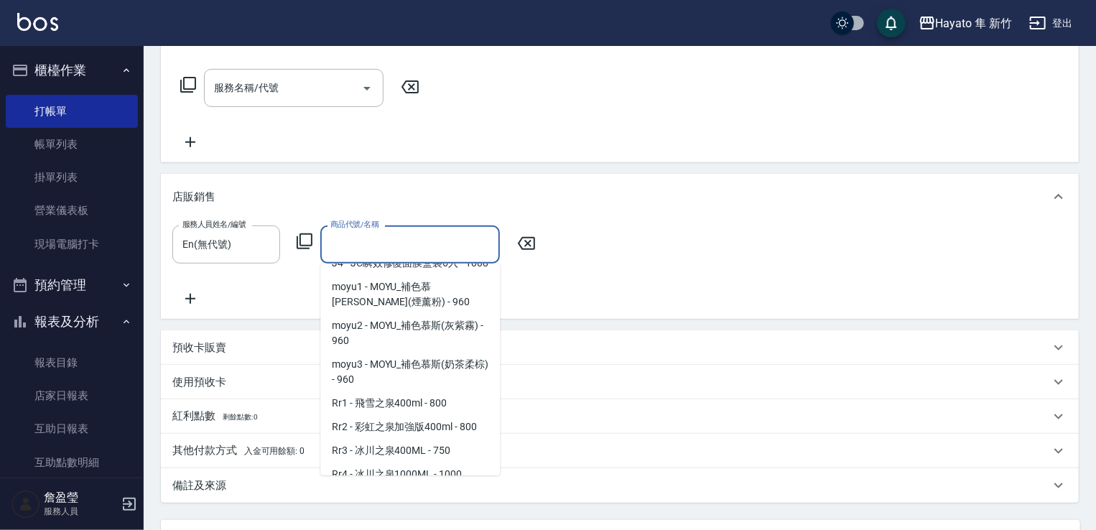
scroll to position [431, 0]
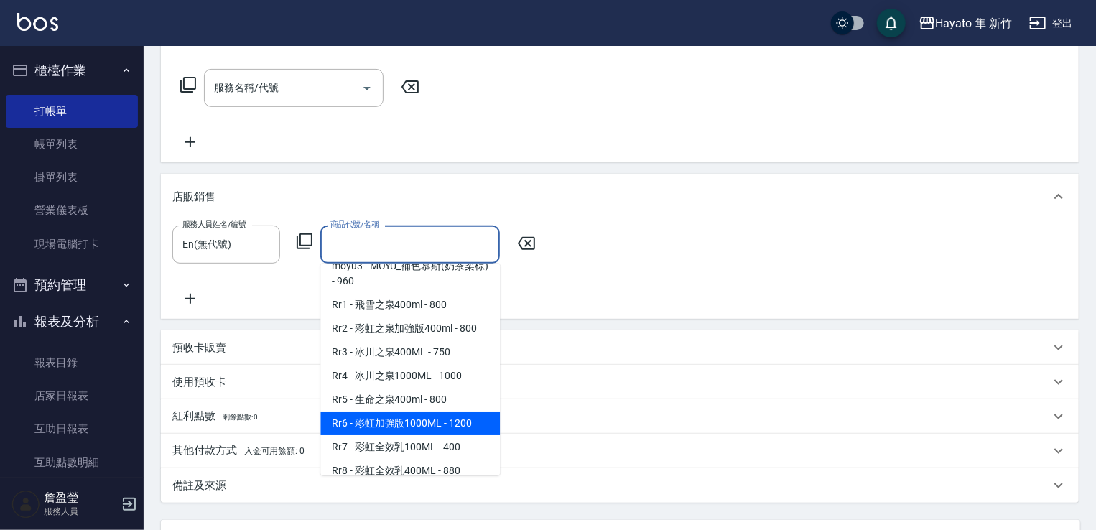
click at [460, 435] on span "Rr6 - 彩虹加強版1000ML - 1200" at bounding box center [410, 424] width 180 height 24
type input "彩虹加強版1000ML"
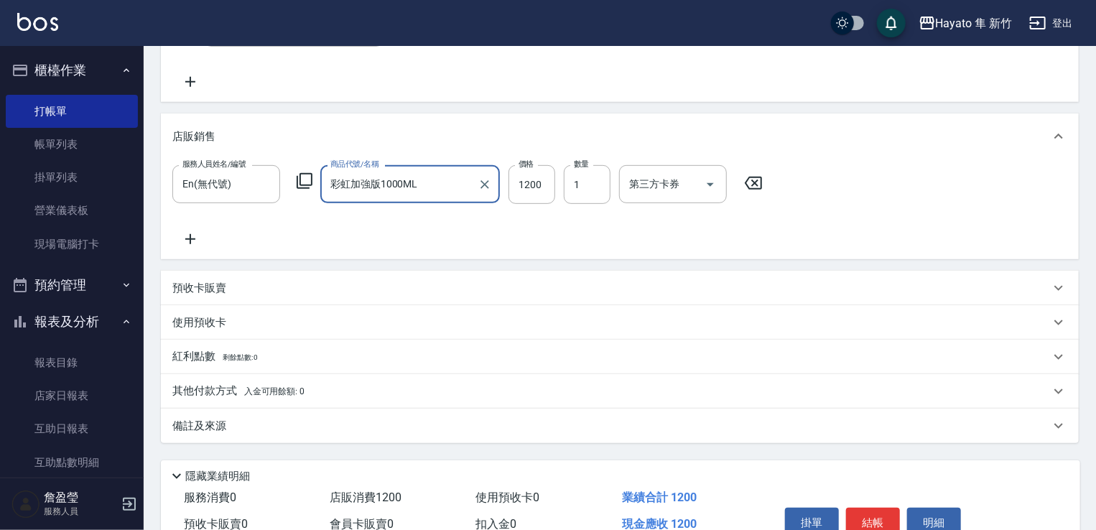
scroll to position [350, 0]
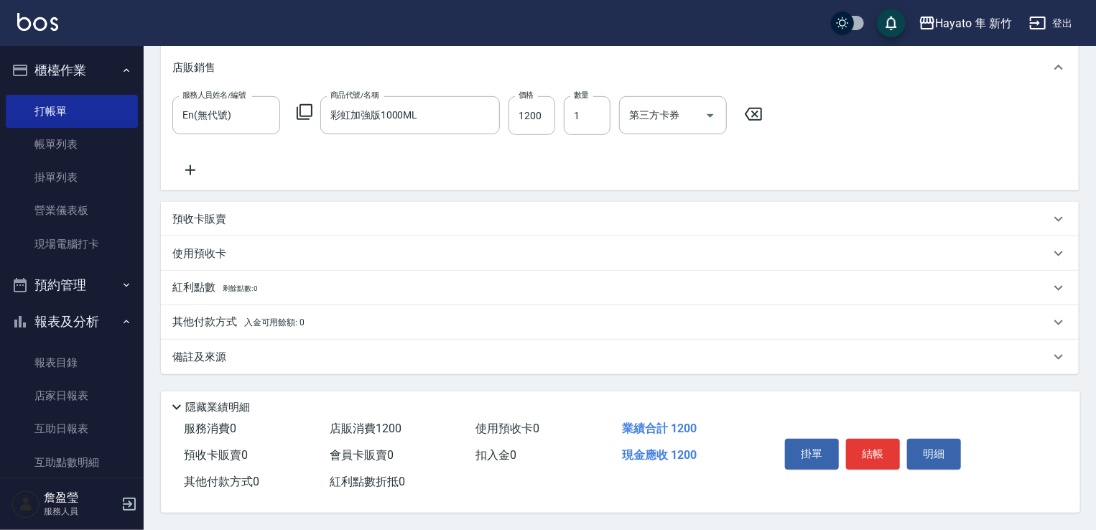
click at [296, 305] on div "其他付款方式 入金可用餘額: 0" at bounding box center [620, 322] width 918 height 34
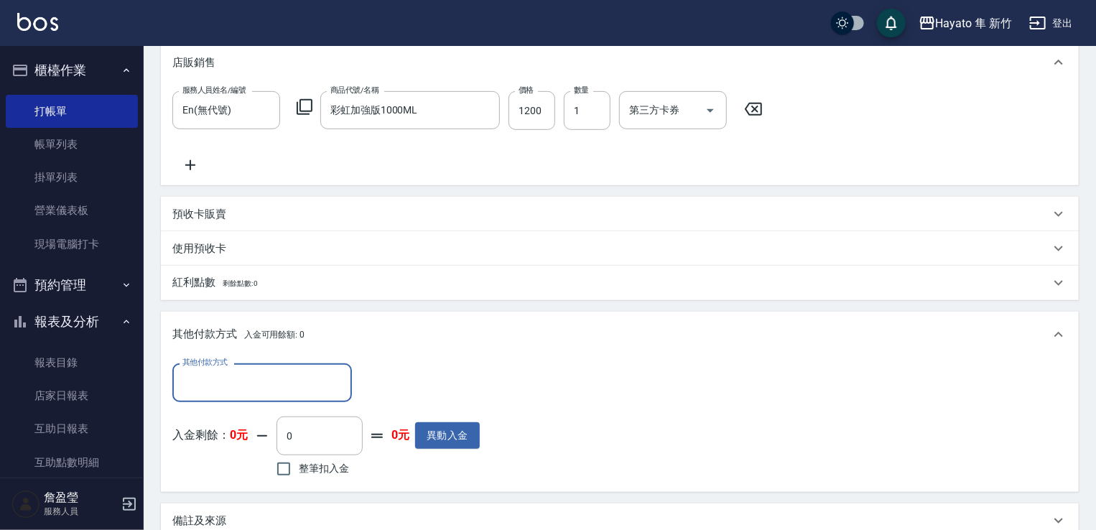
scroll to position [0, 0]
click at [233, 386] on input "其他付款方式" at bounding box center [262, 382] width 167 height 25
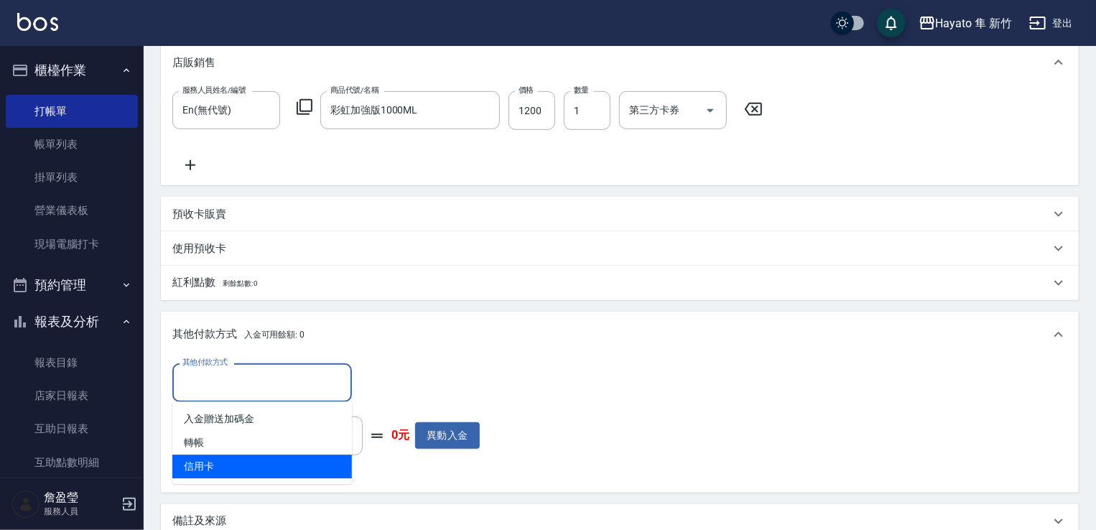
click at [238, 465] on span "信用卡" at bounding box center [262, 467] width 180 height 24
type input "信用卡"
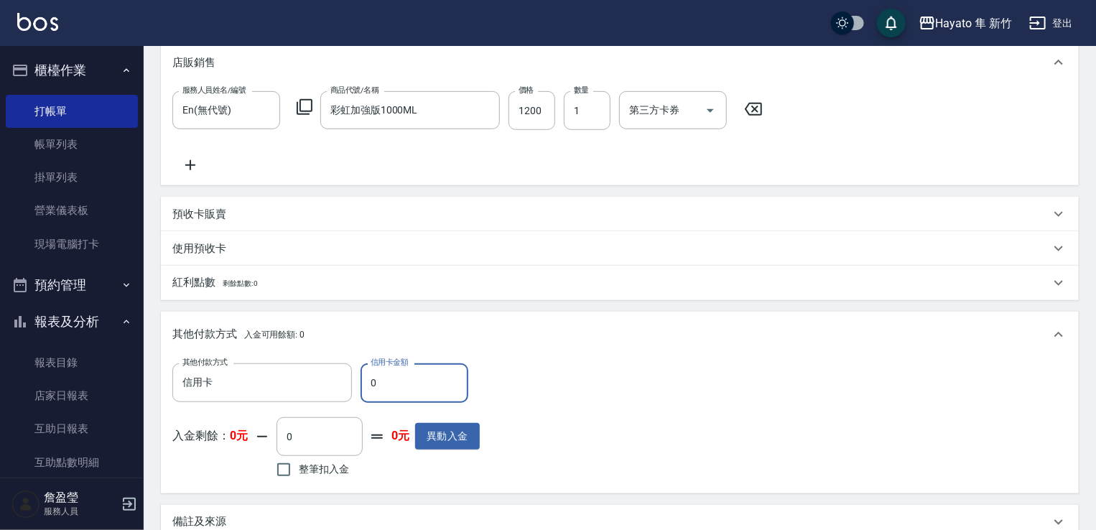
drag, startPoint x: 384, startPoint y: 383, endPoint x: 361, endPoint y: 389, distance: 23.7
click at [361, 389] on input "0" at bounding box center [415, 382] width 108 height 39
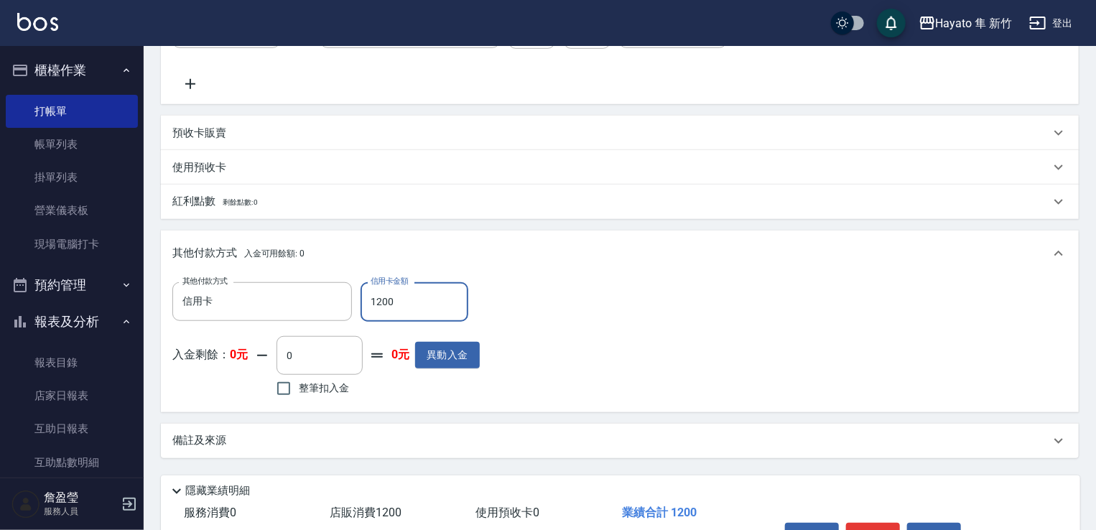
scroll to position [493, 0]
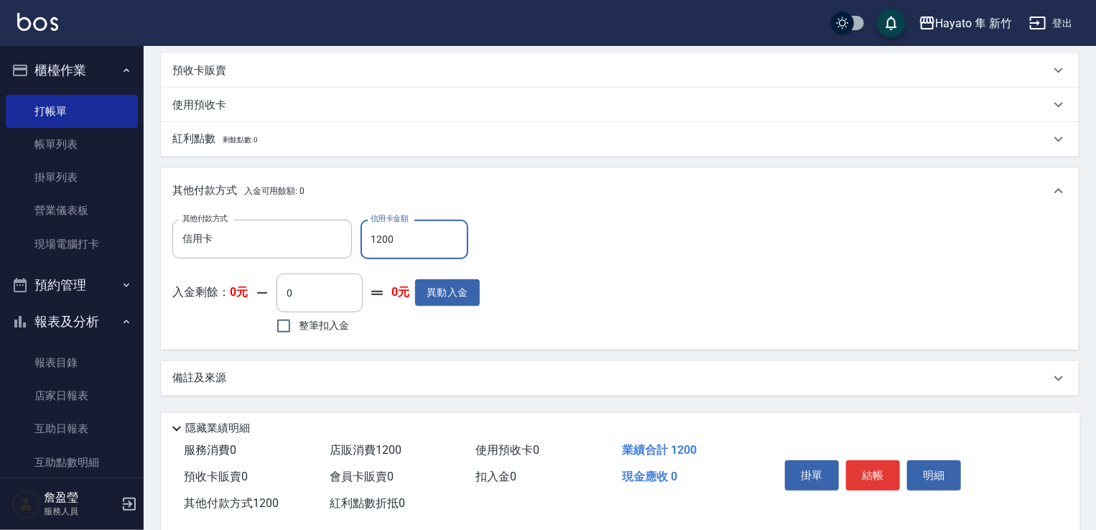
type input "1200"
click at [368, 371] on div "備註及來源" at bounding box center [611, 378] width 878 height 15
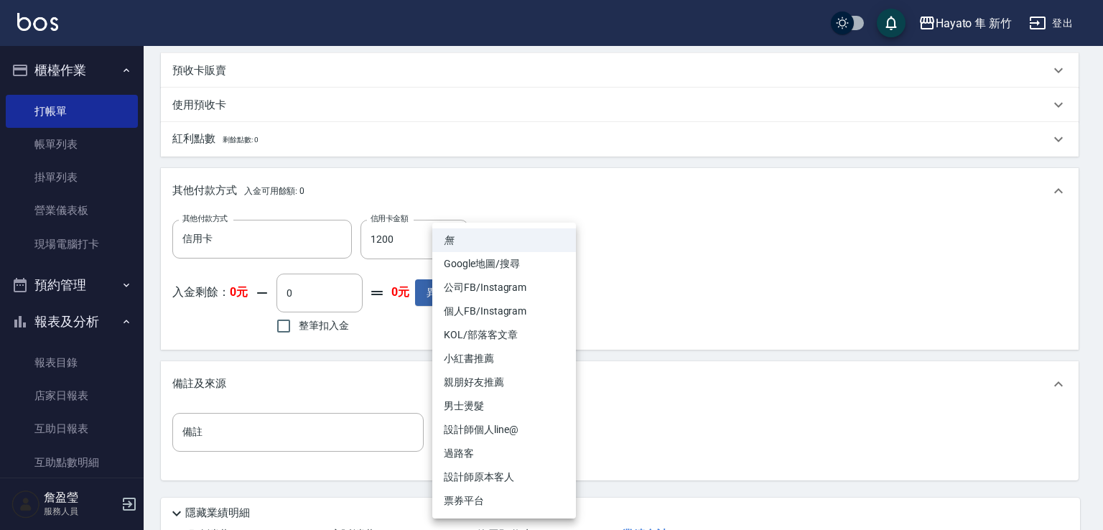
click at [469, 426] on body "Hayato 隼 新竹 登出 櫃檯作業 打帳單 帳單列表 掛單列表 營業儀表板 現場電腦打卡 預約管理 預約管理 報表及分析 報表目錄 店家日報表 互助日報表…" at bounding box center [551, 72] width 1103 height 1130
click at [512, 469] on li "設計師原本客人" at bounding box center [504, 477] width 144 height 24
type input "設計師原本客人"
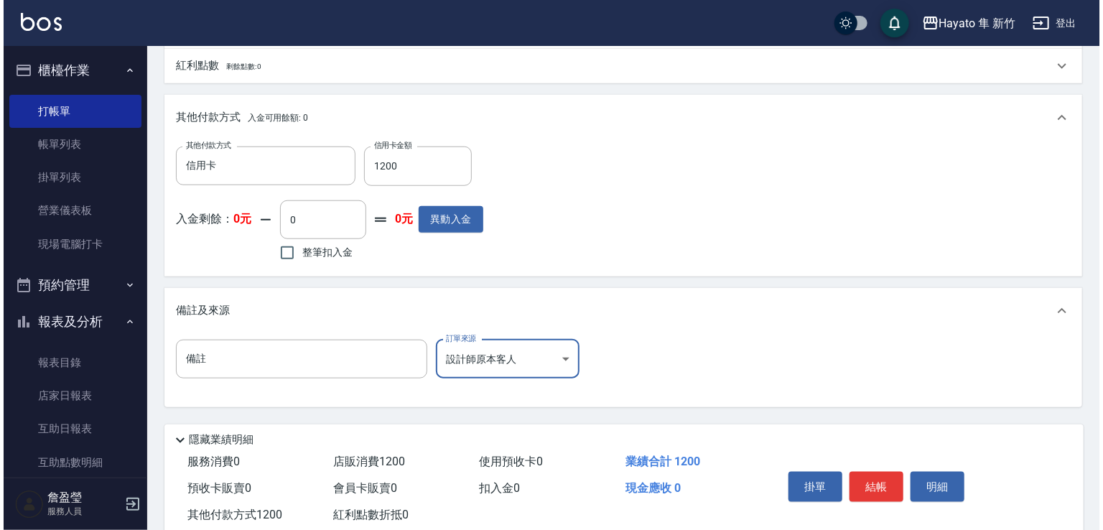
scroll to position [604, 0]
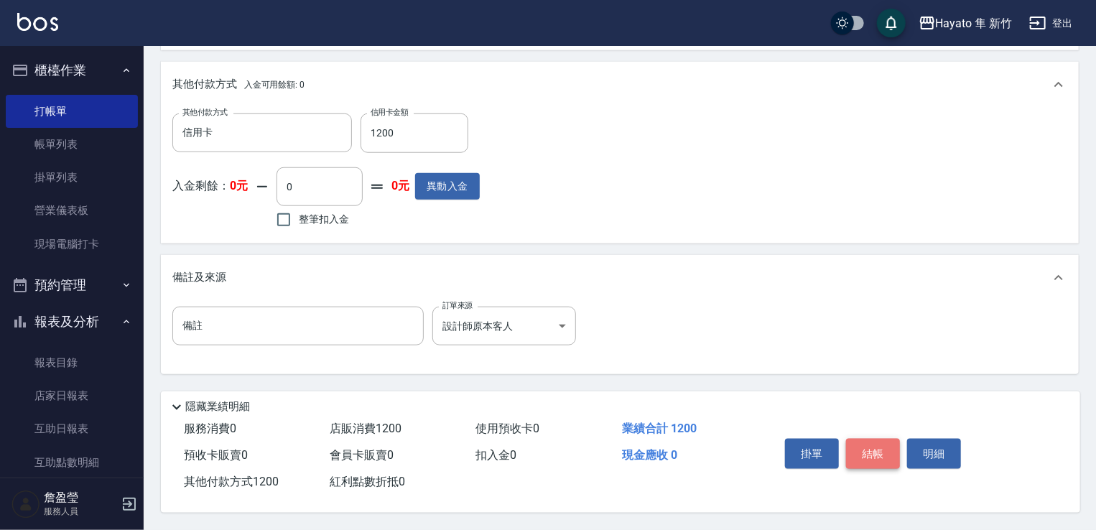
click at [868, 449] on button "結帳" at bounding box center [873, 454] width 54 height 30
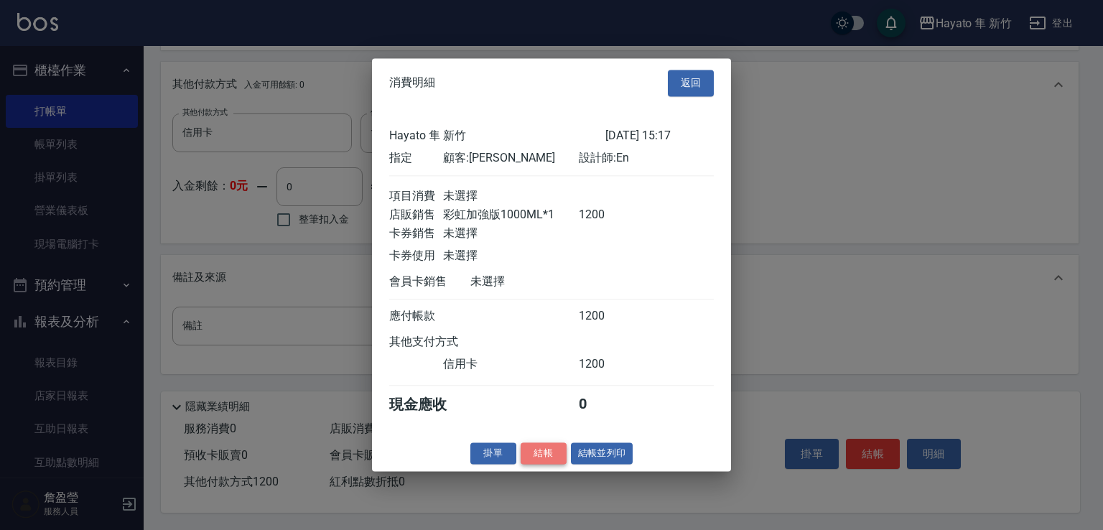
click at [551, 464] on button "結帳" at bounding box center [544, 453] width 46 height 22
type input "[DATE] 15:18"
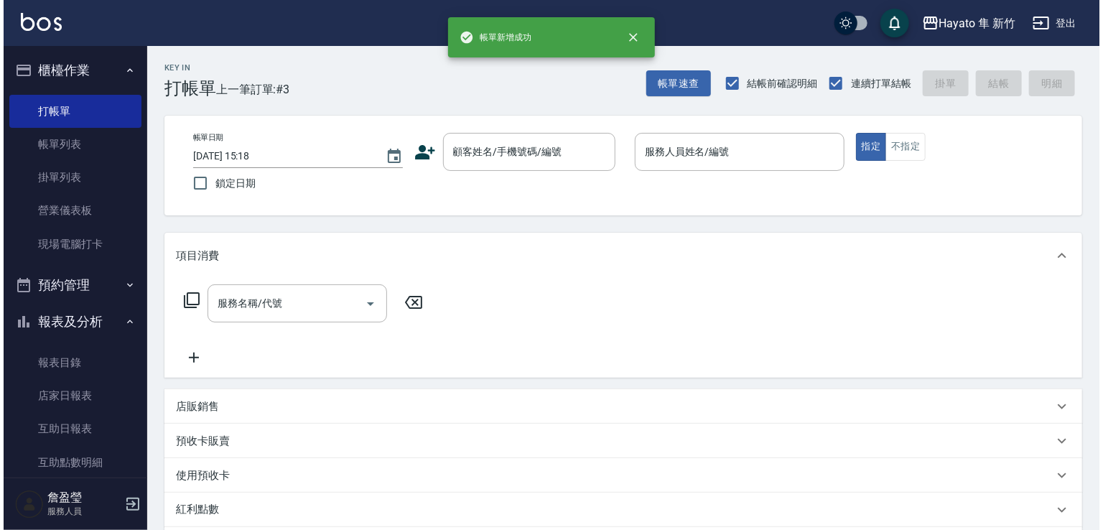
scroll to position [144, 0]
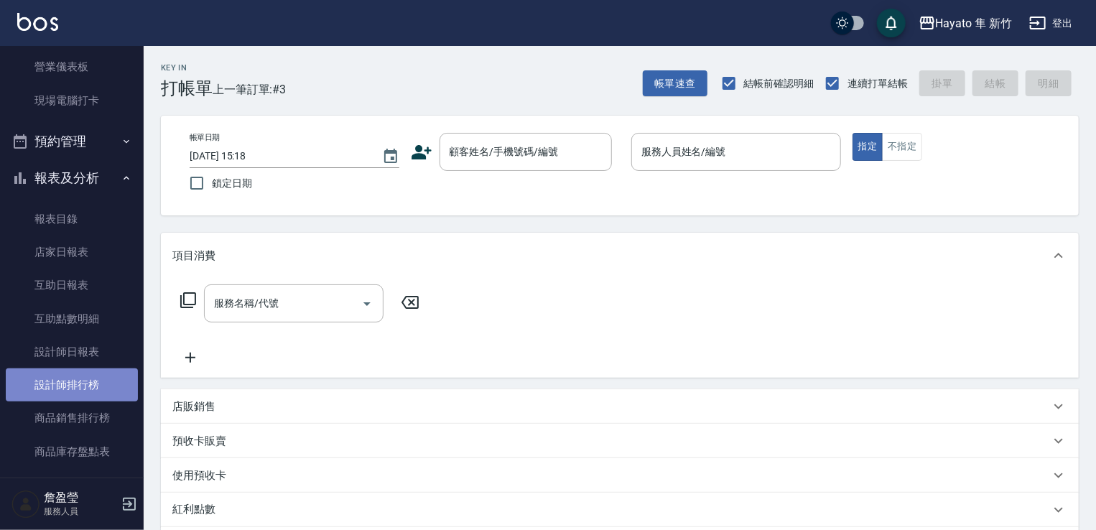
click at [86, 394] on link "設計師排行榜" at bounding box center [72, 384] width 132 height 33
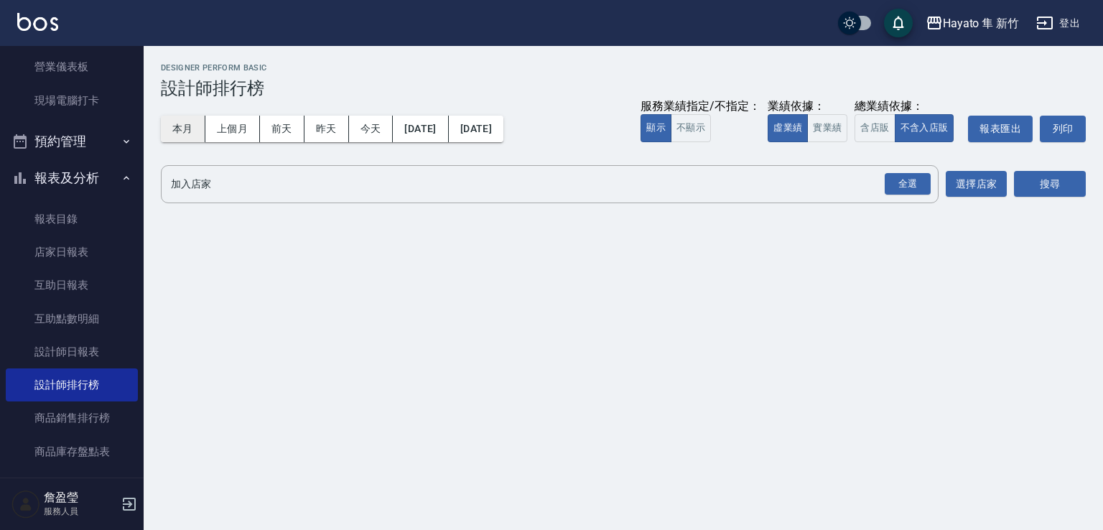
click at [198, 131] on button "本月" at bounding box center [183, 129] width 45 height 27
click at [877, 177] on input "加入店家" at bounding box center [538, 184] width 743 height 25
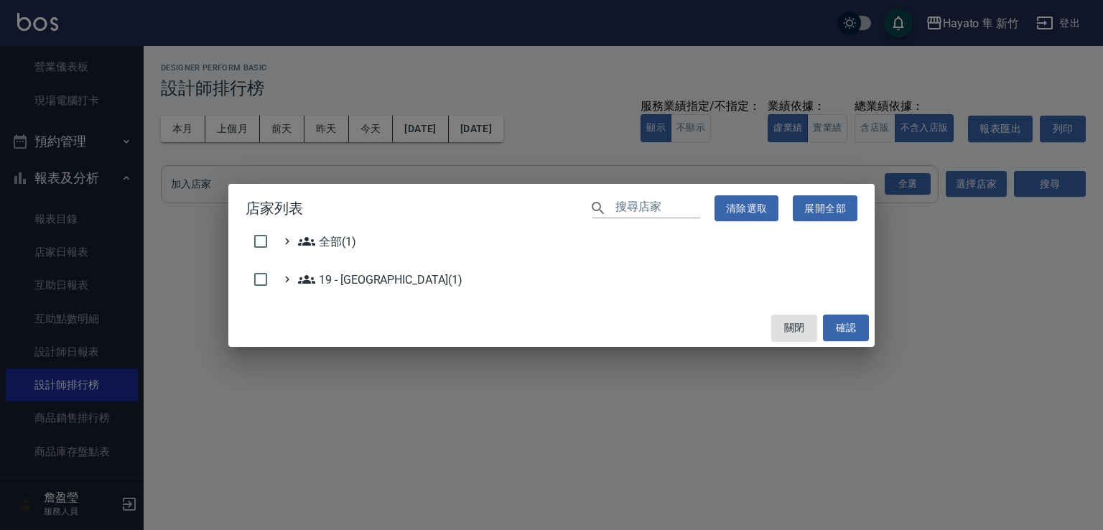
click at [885, 178] on div "店家列表 ​ 清除選取 展開全部 全部(1) 19 - 新城區(1) 關閉 確認" at bounding box center [551, 265] width 1103 height 530
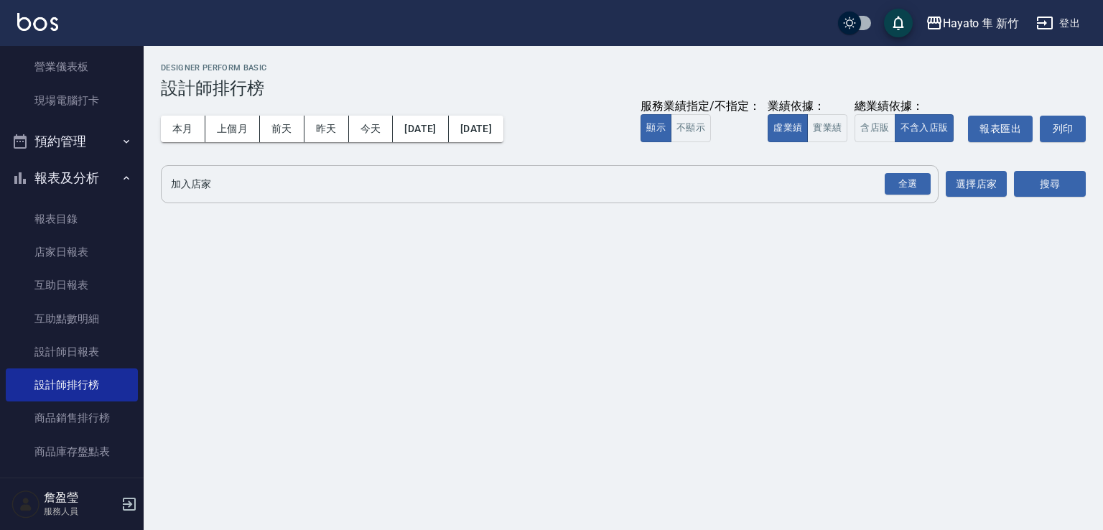
click at [879, 184] on input "加入店家" at bounding box center [538, 184] width 743 height 25
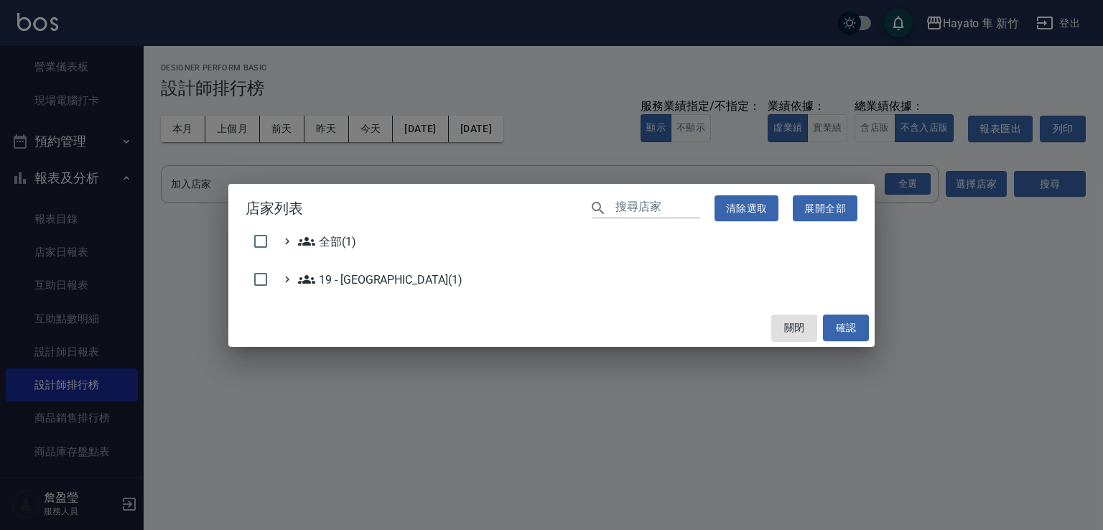
click at [896, 187] on div "店家列表 ​ 清除選取 展開全部 全部(1) 19 - 新城區(1) 關閉 確認" at bounding box center [551, 265] width 1103 height 530
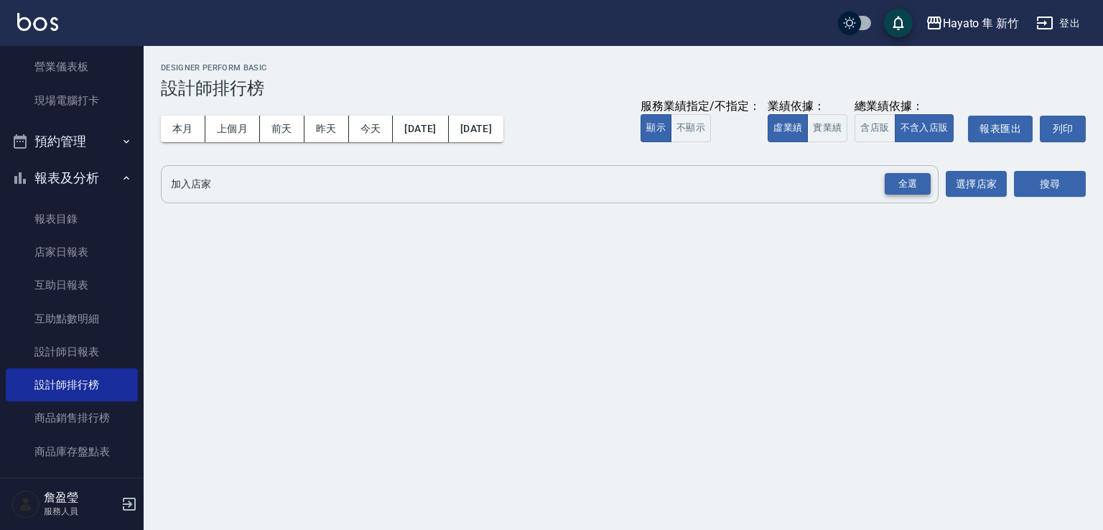
click at [897, 187] on div "全選" at bounding box center [908, 184] width 46 height 22
click at [1086, 186] on div "Hayato 隼 新竹 [DATE] - [DATE] 設計師排行榜 列印時間： [DATE][PHONE_NUMBER]:18 Designer Perfo…" at bounding box center [624, 137] width 960 height 182
click at [1070, 190] on button "搜尋" at bounding box center [1050, 185] width 72 height 27
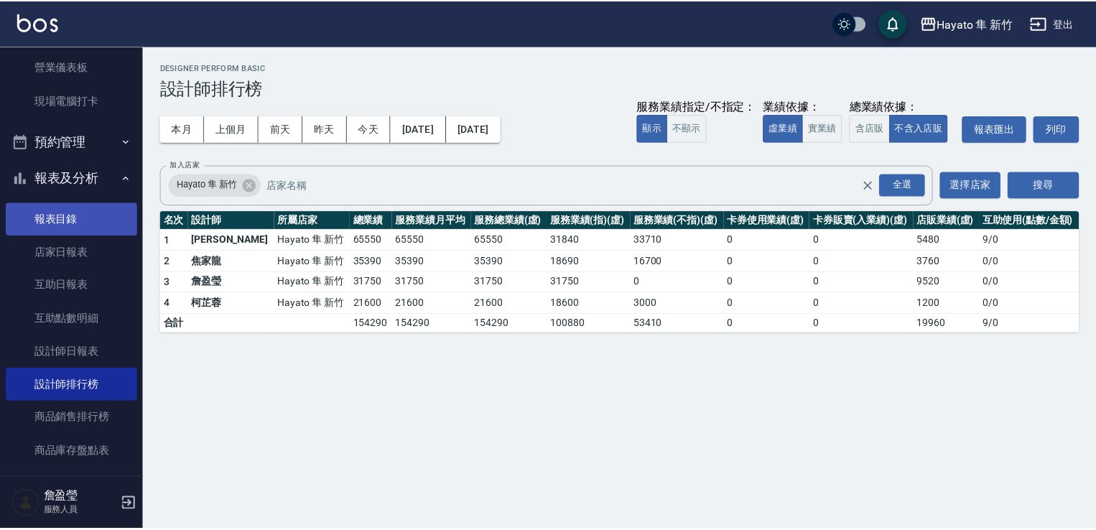
scroll to position [359, 0]
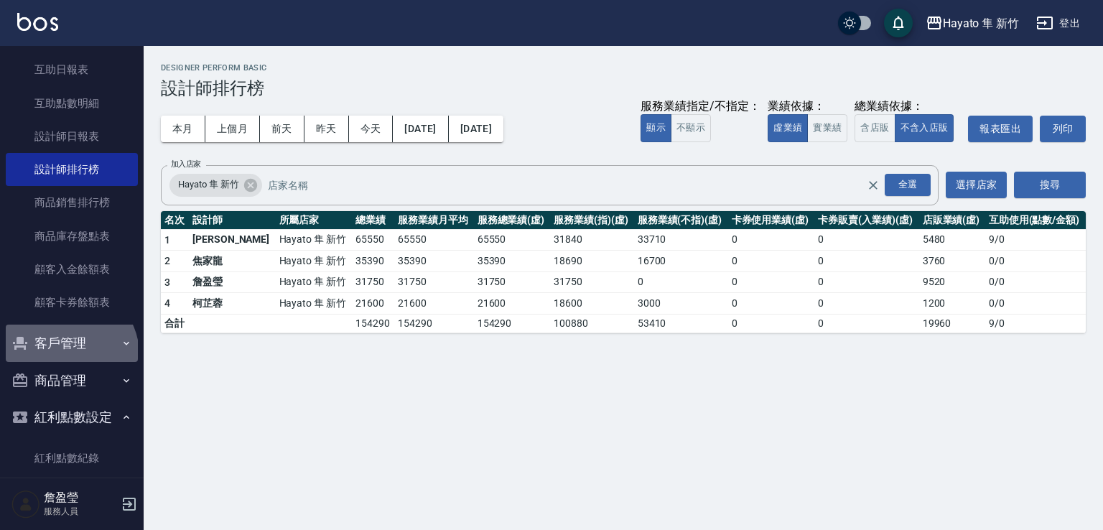
click at [69, 354] on button "客戶管理" at bounding box center [72, 343] width 132 height 37
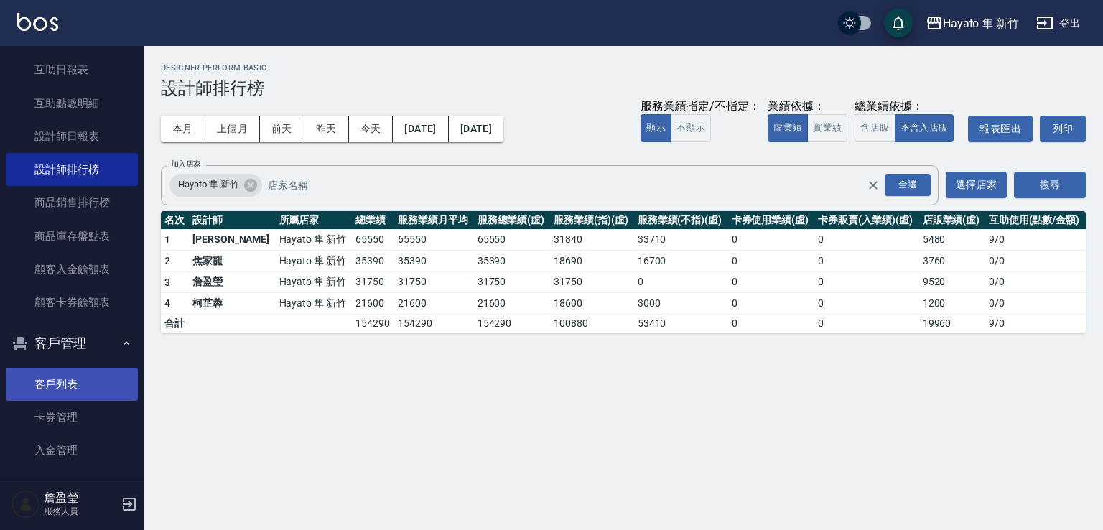
click at [87, 389] on link "客戶列表" at bounding box center [72, 384] width 132 height 33
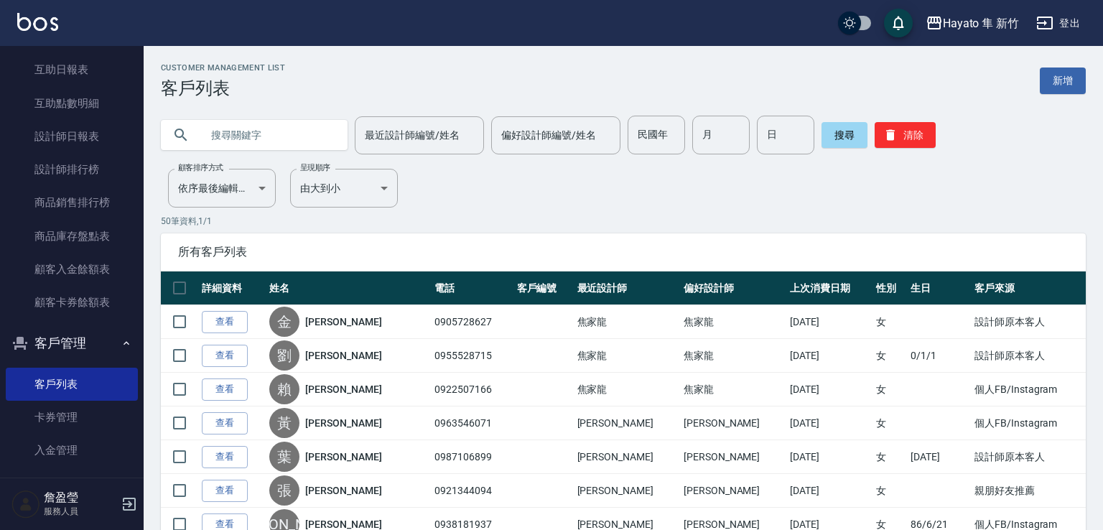
click at [222, 134] on input "text" at bounding box center [268, 135] width 135 height 39
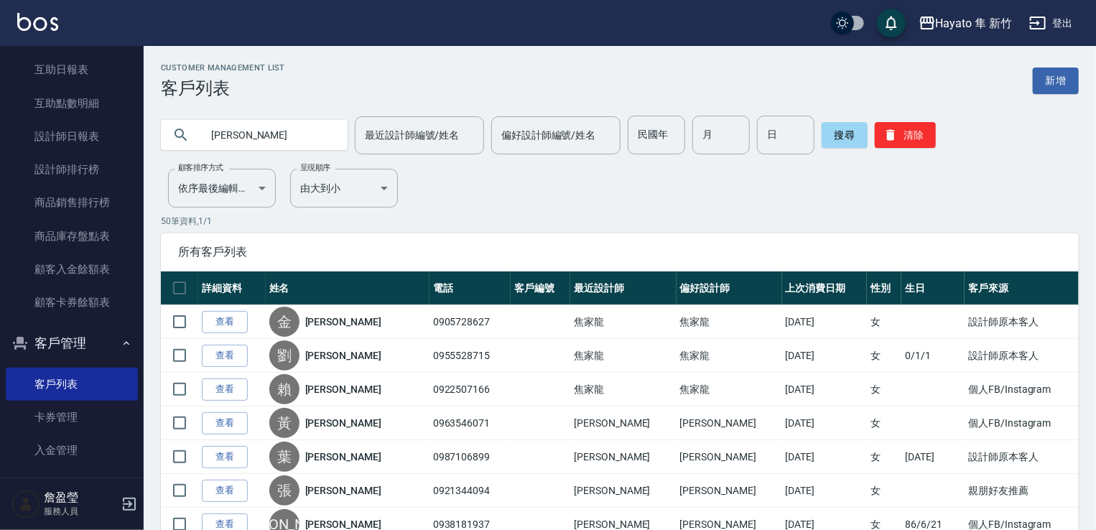
type input "[PERSON_NAME]"
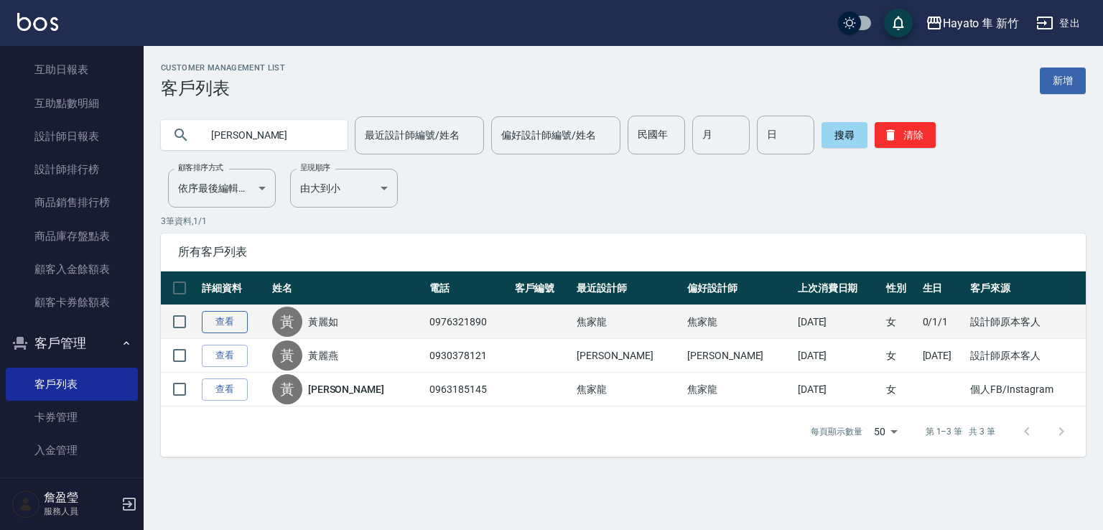
click at [209, 317] on link "查看" at bounding box center [225, 322] width 46 height 22
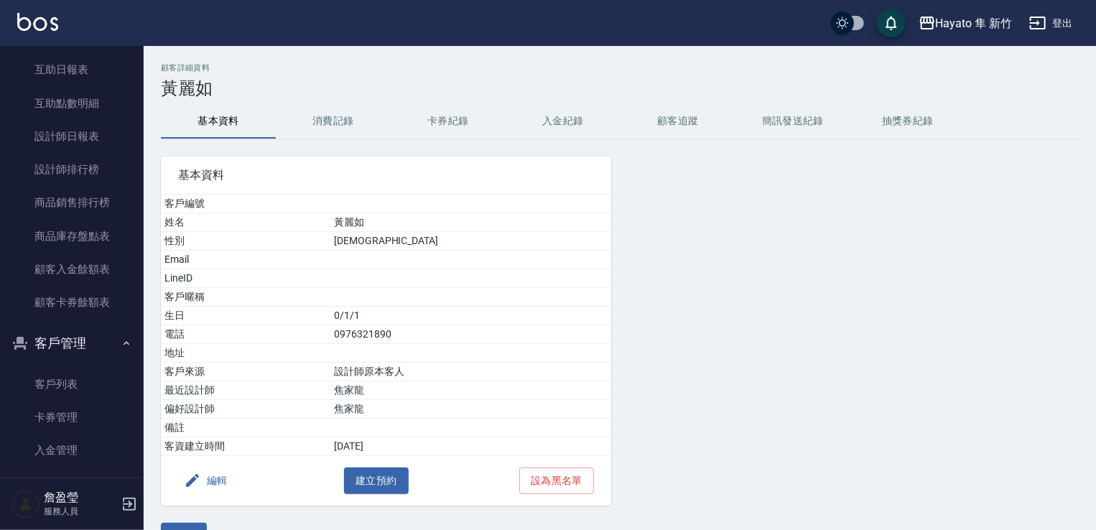
click at [338, 117] on button "消費記錄" at bounding box center [333, 121] width 115 height 34
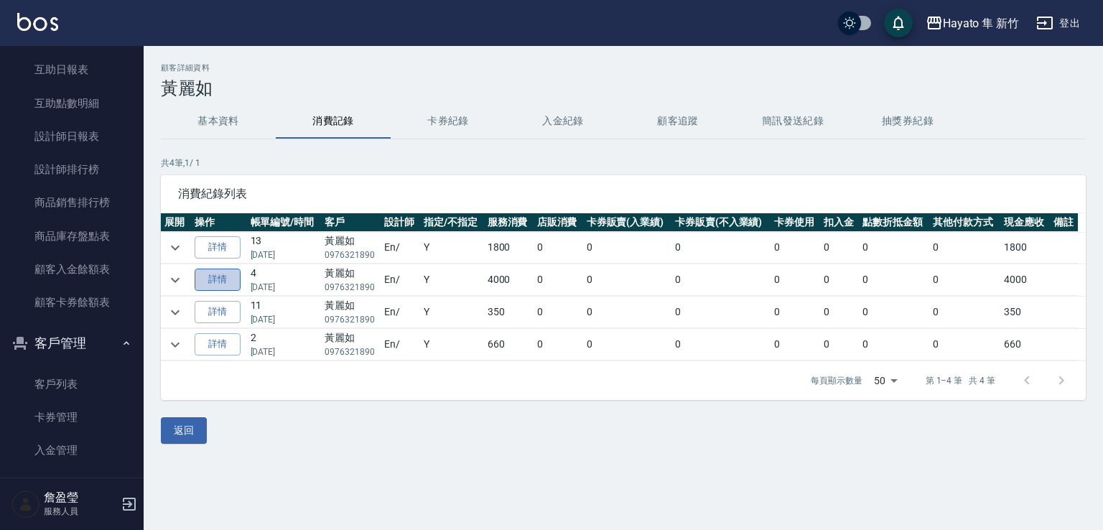
click at [227, 277] on link "詳情" at bounding box center [218, 280] width 46 height 22
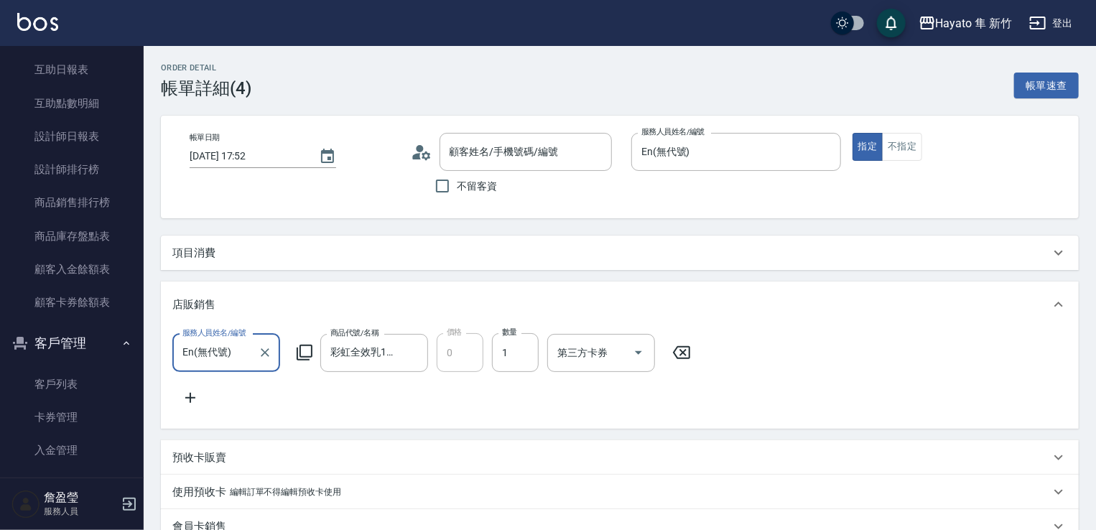
type input "[DATE] 17:52"
type input "En(無代號)"
type input "設計師原本客人"
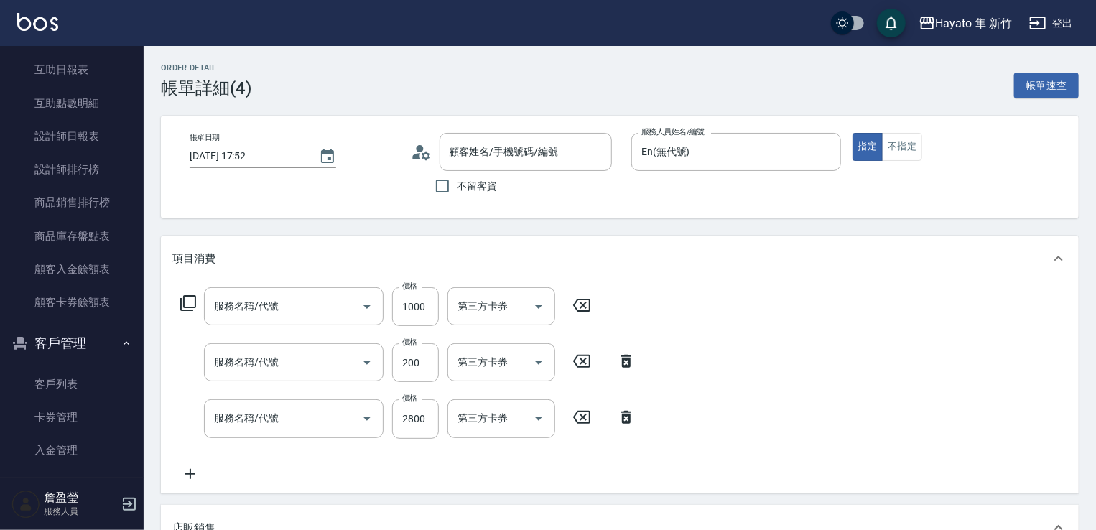
type input "[PERSON_NAME]/0976321890/"
type input "601 艾得保護膜(極潤)(601)"
type input "頭皮隔離(402)"
type input "C 染髮(701)"
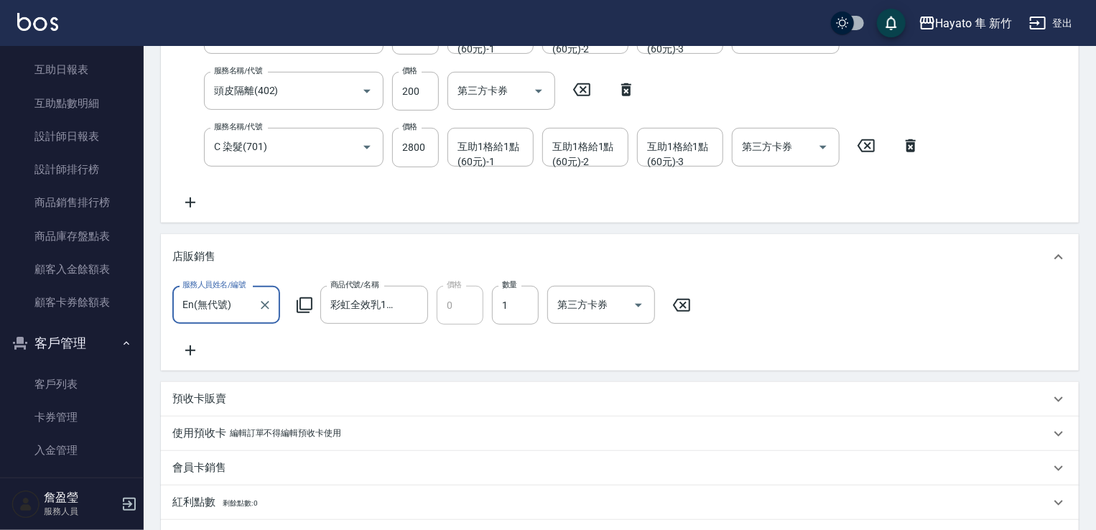
scroll to position [144, 0]
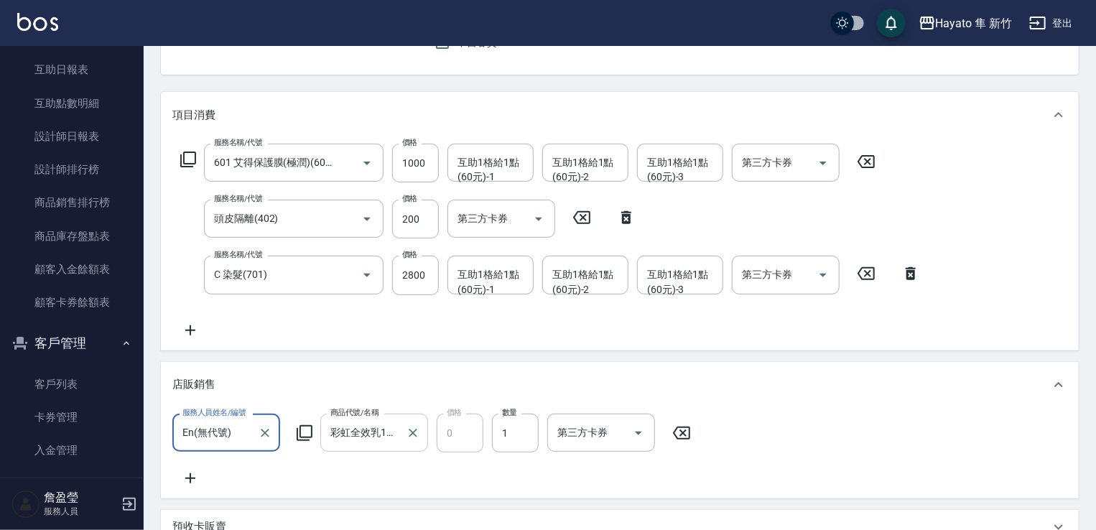
click at [371, 434] on input "彩虹全效乳100ML(贈品)" at bounding box center [363, 432] width 73 height 25
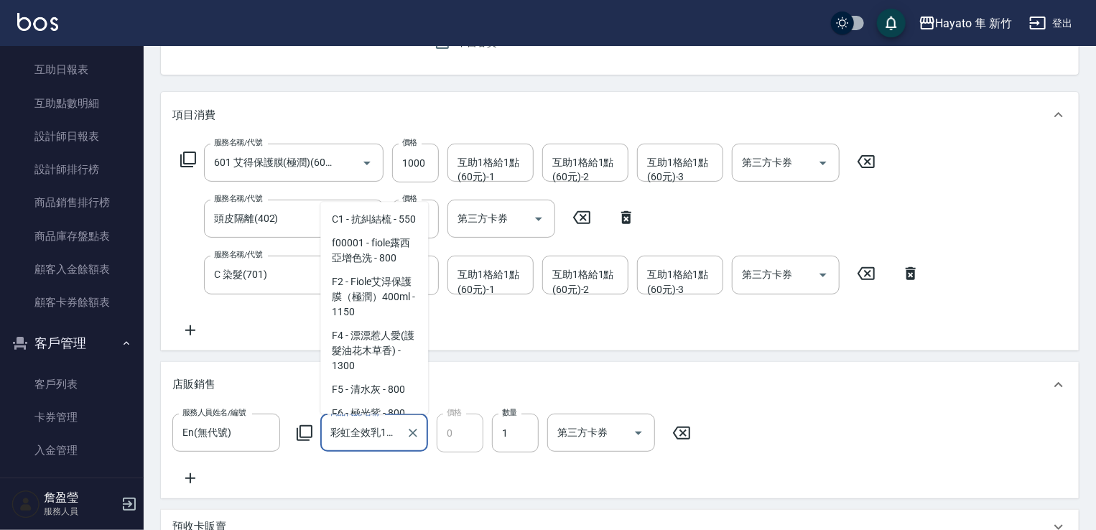
scroll to position [1543, 0]
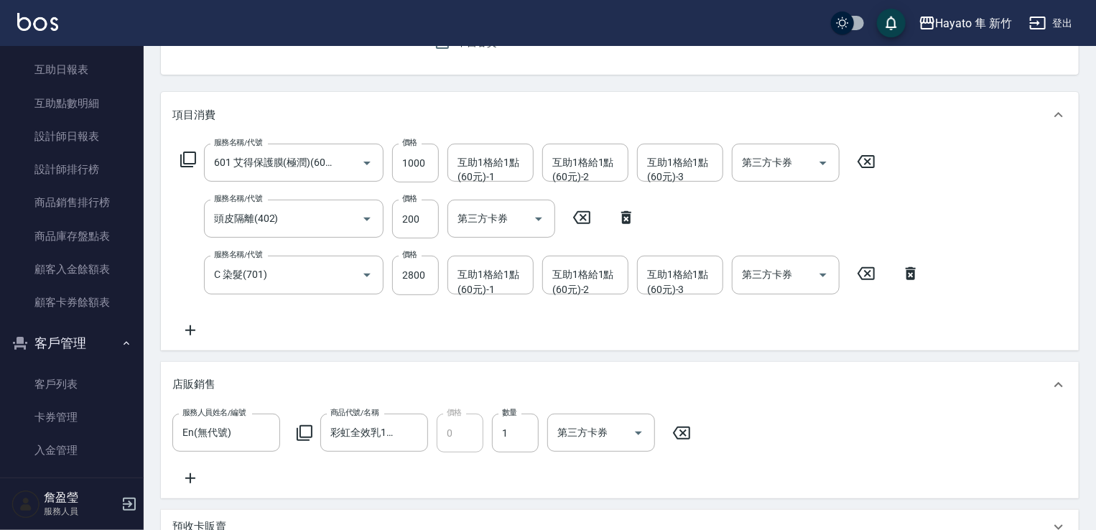
click at [524, 496] on div "服務人員姓名/編號 En(無代號) 服務人員姓名/編號 商品代號/名稱 彩虹全效乳100ML(贈品) 商品代號/名稱 價格 0 價格 數量 1 數量 第三方卡…" at bounding box center [620, 453] width 918 height 91
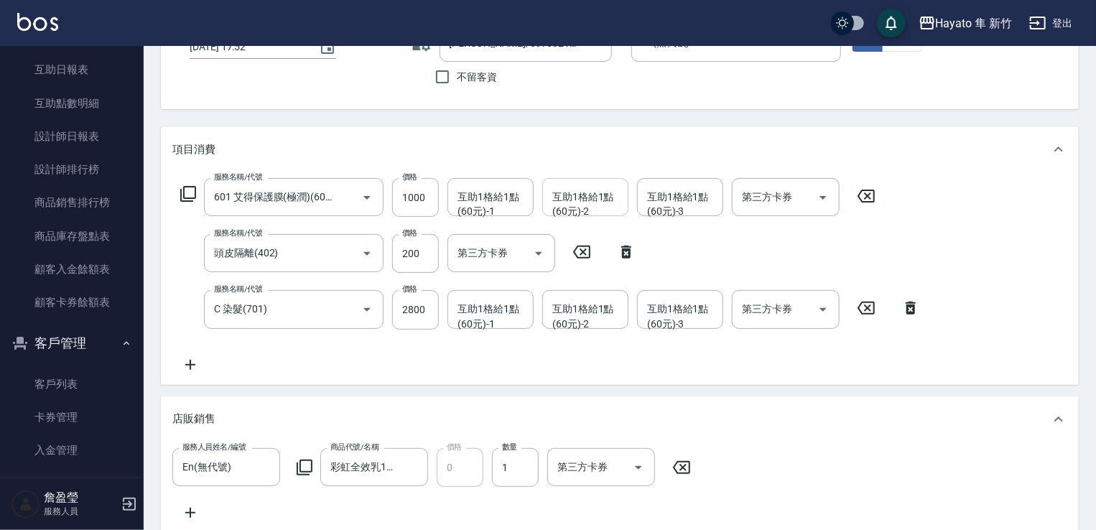
scroll to position [0, 0]
